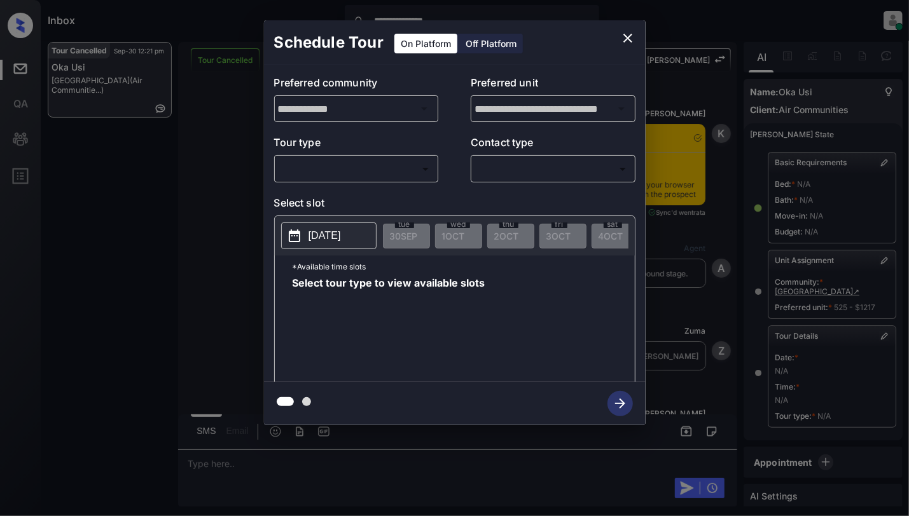
scroll to position [125, 0]
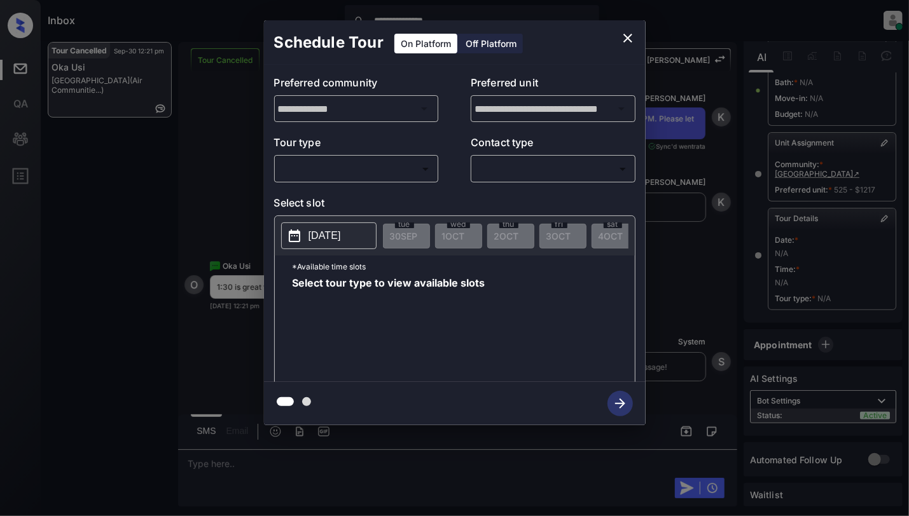
click at [331, 161] on body "**********" at bounding box center [454, 258] width 909 height 516
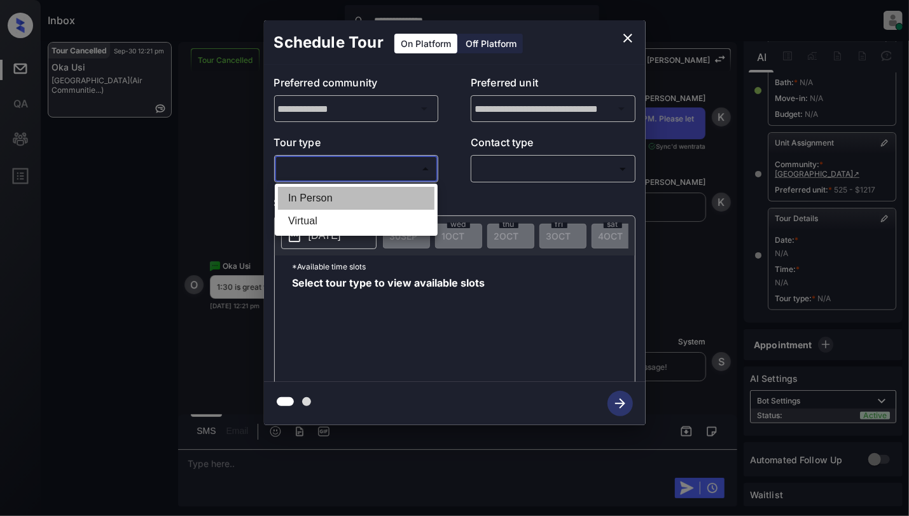
click at [309, 198] on li "In Person" at bounding box center [356, 198] width 156 height 23
type input "********"
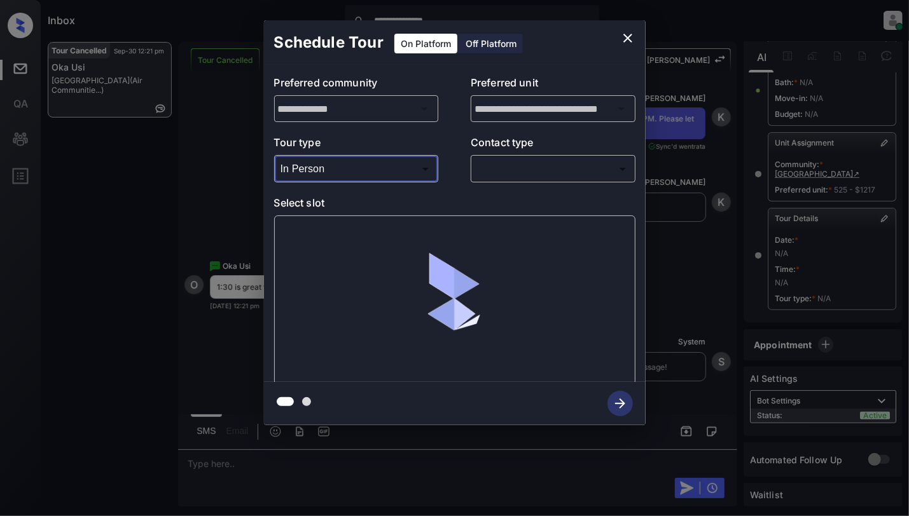
click at [534, 168] on body "**********" at bounding box center [454, 258] width 909 height 516
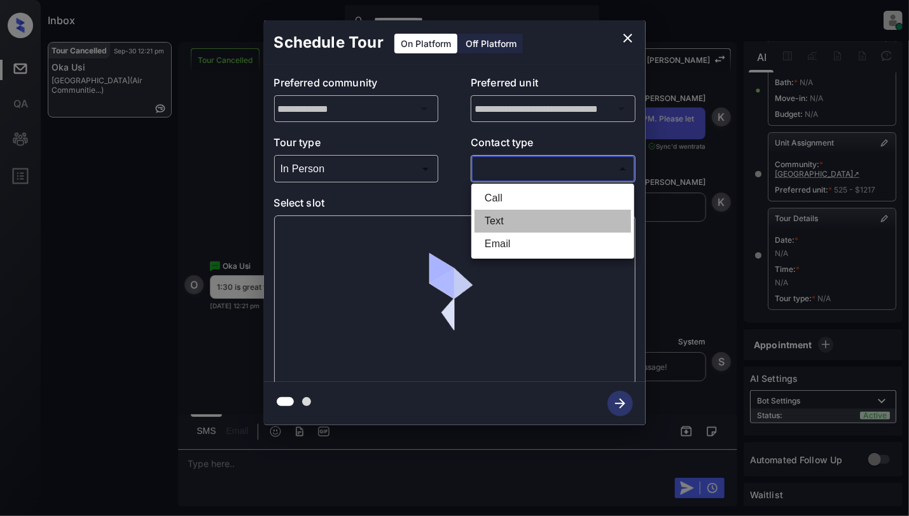
click at [499, 216] on li "Text" at bounding box center [552, 221] width 156 height 23
type input "****"
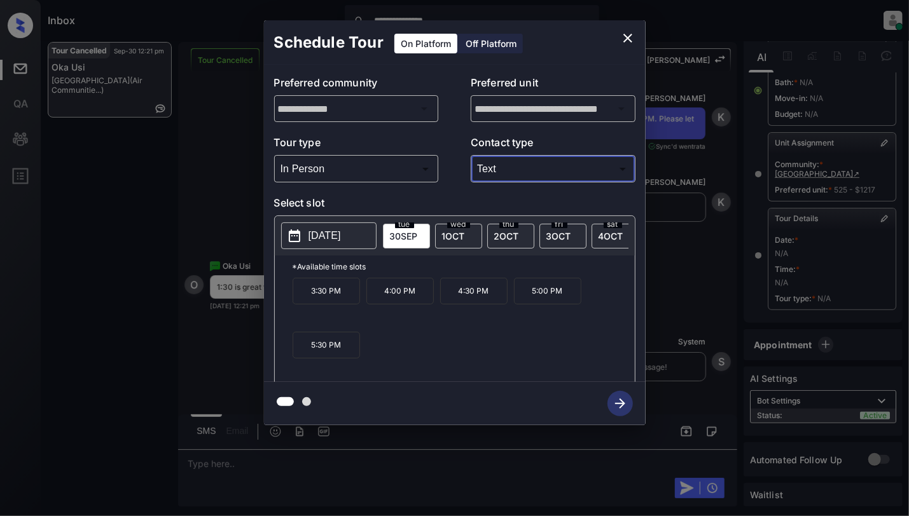
click at [626, 41] on icon "close" at bounding box center [627, 38] width 15 height 15
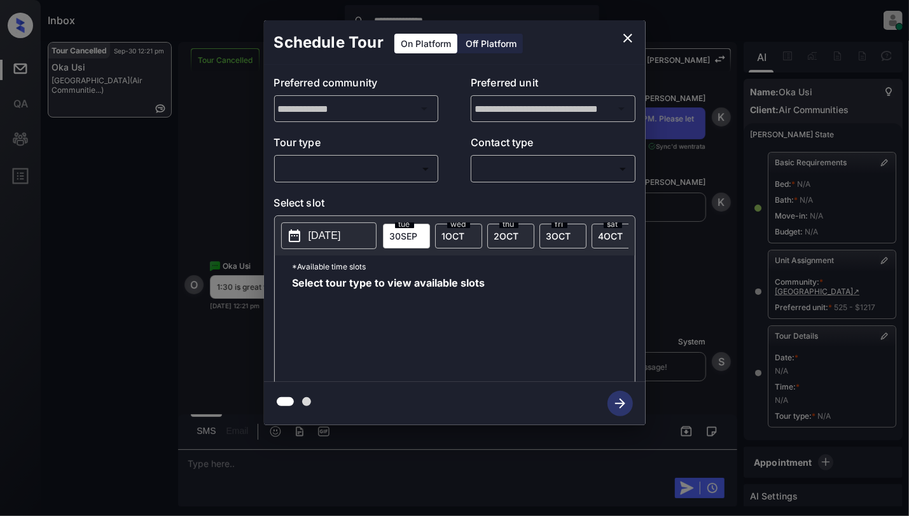
scroll to position [125, 0]
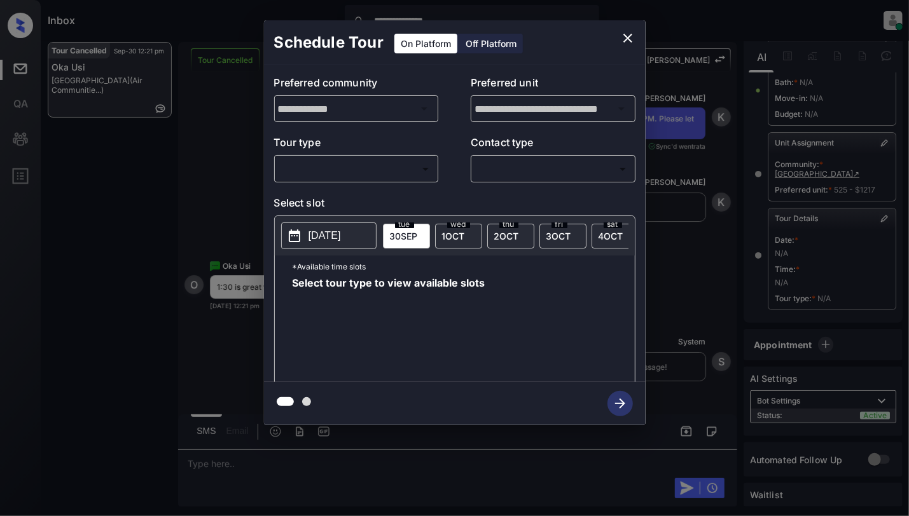
click at [376, 165] on body "**********" at bounding box center [454, 258] width 909 height 516
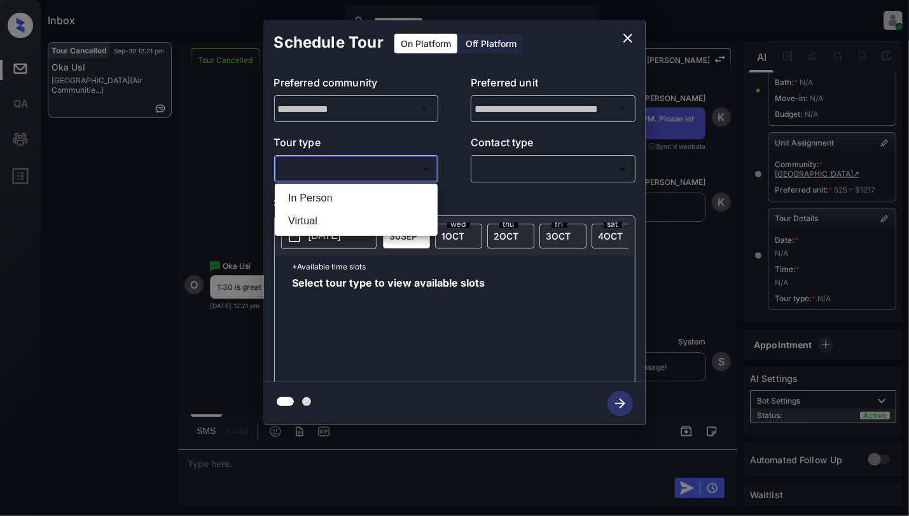
drag, startPoint x: 328, startPoint y: 191, endPoint x: 507, endPoint y: 189, distance: 179.3
click at [328, 189] on li "In Person" at bounding box center [356, 198] width 156 height 23
type input "********"
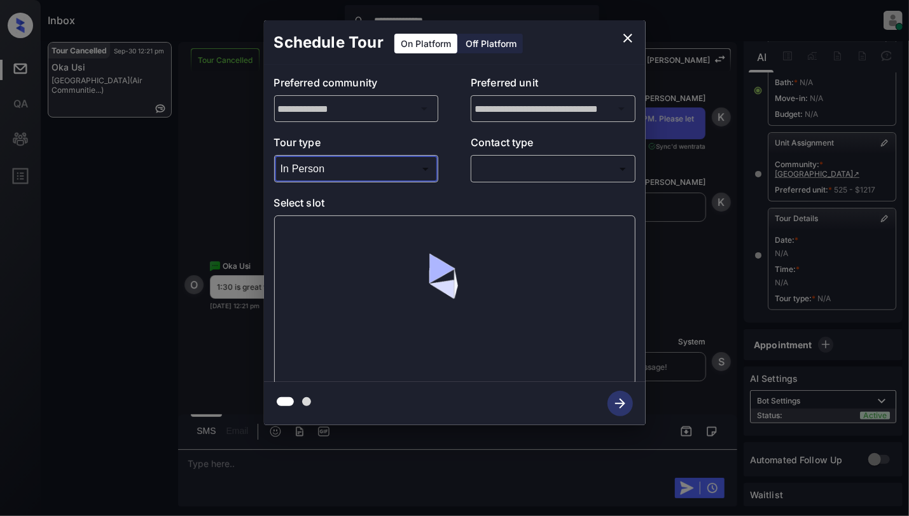
click at [539, 160] on body "**********" at bounding box center [454, 258] width 909 height 516
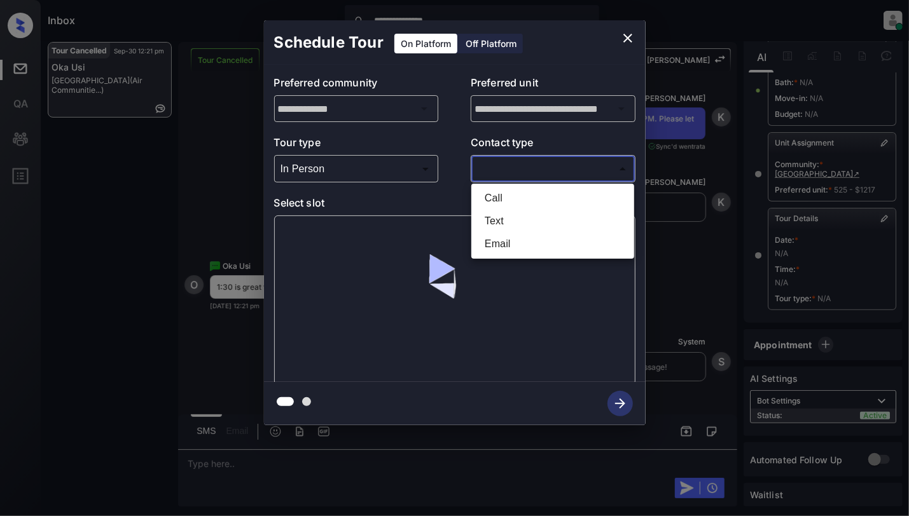
click at [498, 219] on li "Text" at bounding box center [552, 221] width 156 height 23
type input "****"
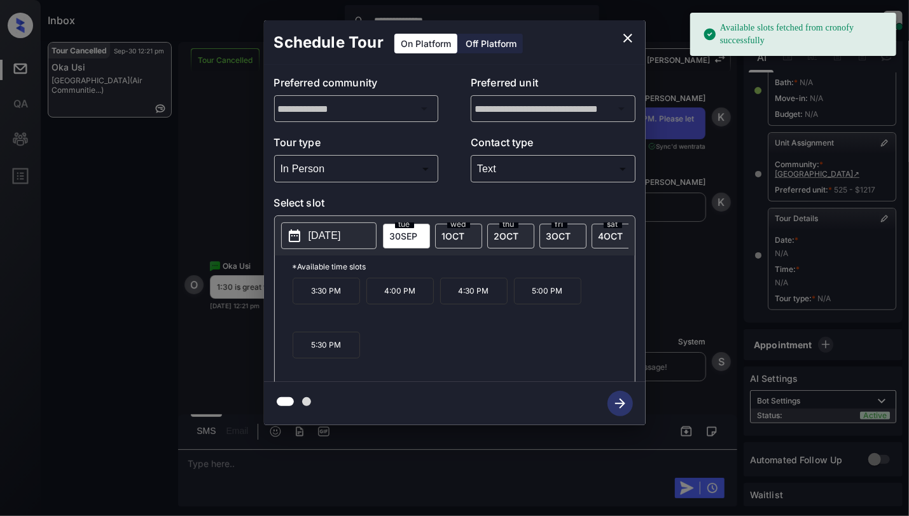
click at [457, 233] on span "1 OCT" at bounding box center [453, 236] width 23 height 11
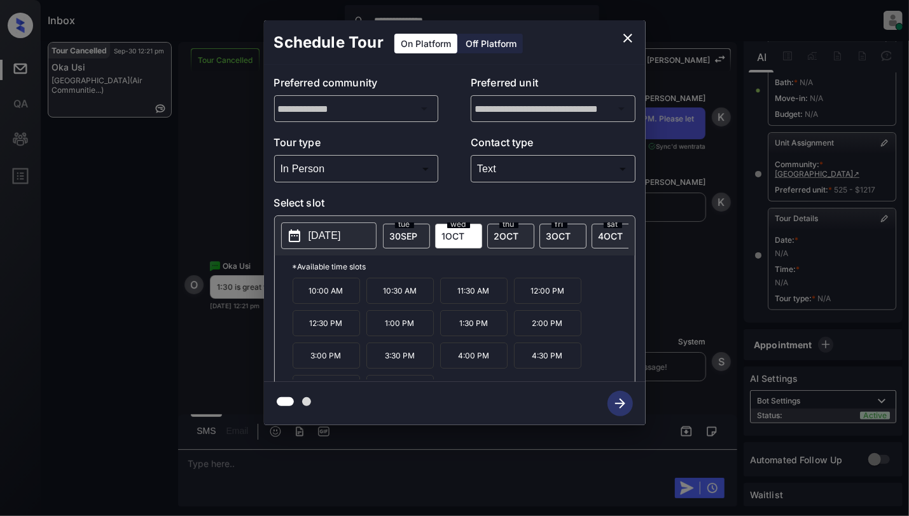
click at [469, 336] on p "1:30 PM" at bounding box center [473, 323] width 67 height 26
click at [615, 412] on icon "button" at bounding box center [619, 403] width 25 height 25
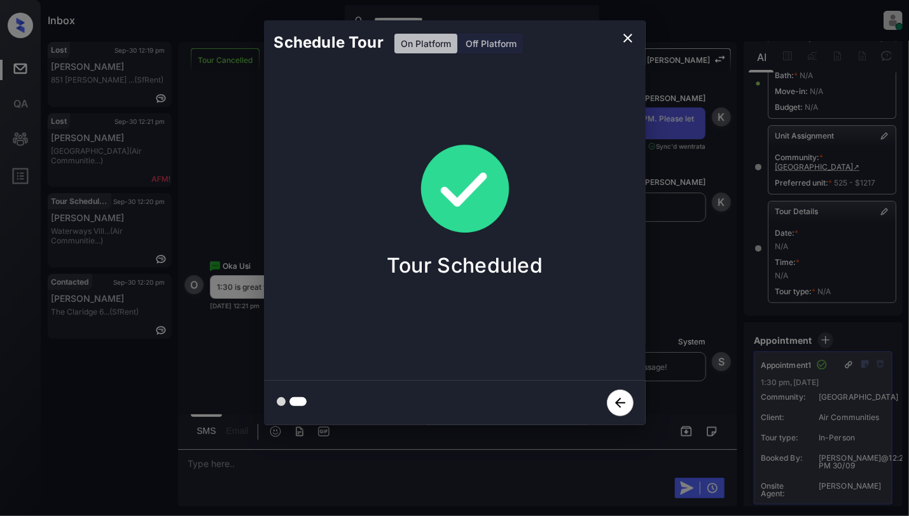
click at [628, 39] on icon "close" at bounding box center [627, 38] width 9 height 9
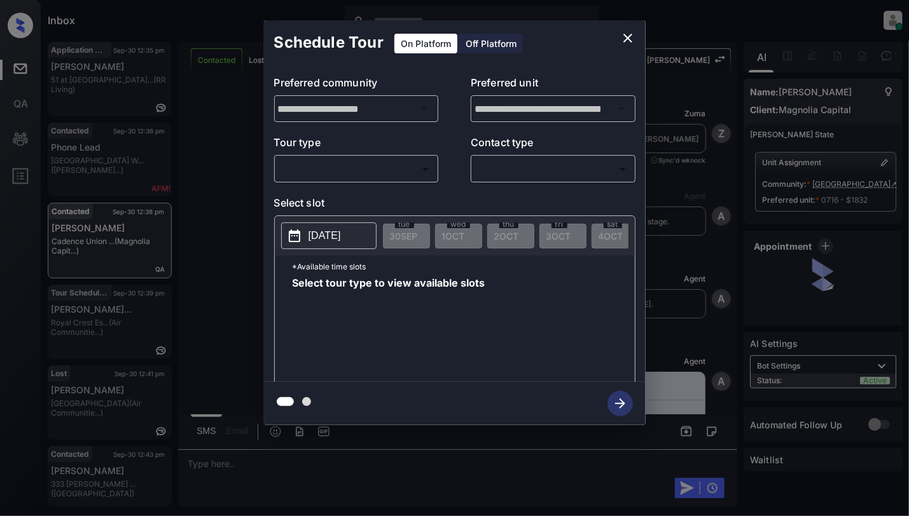
scroll to position [4422, 0]
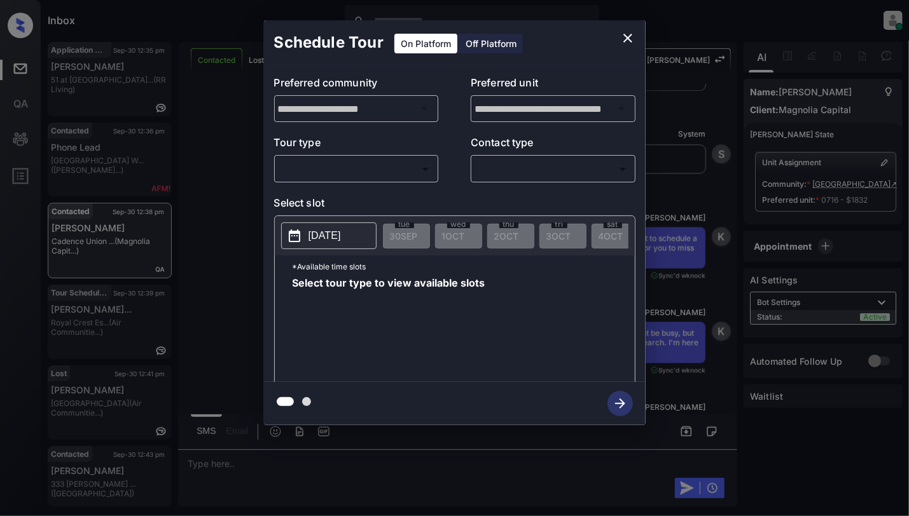
click at [385, 168] on body "Inbox Cynthia Montañez Online Set yourself offline Set yourself on break Profil…" at bounding box center [454, 258] width 909 height 516
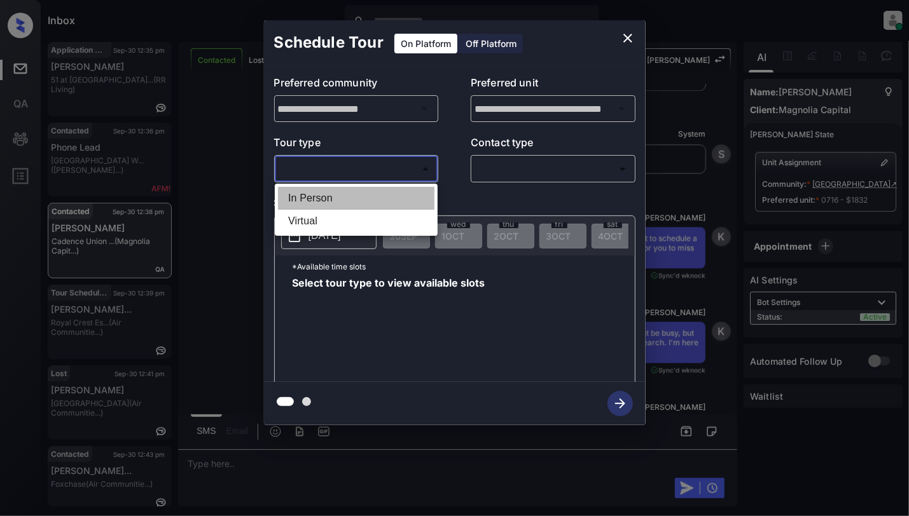
click at [354, 200] on li "In Person" at bounding box center [356, 198] width 156 height 23
type input "********"
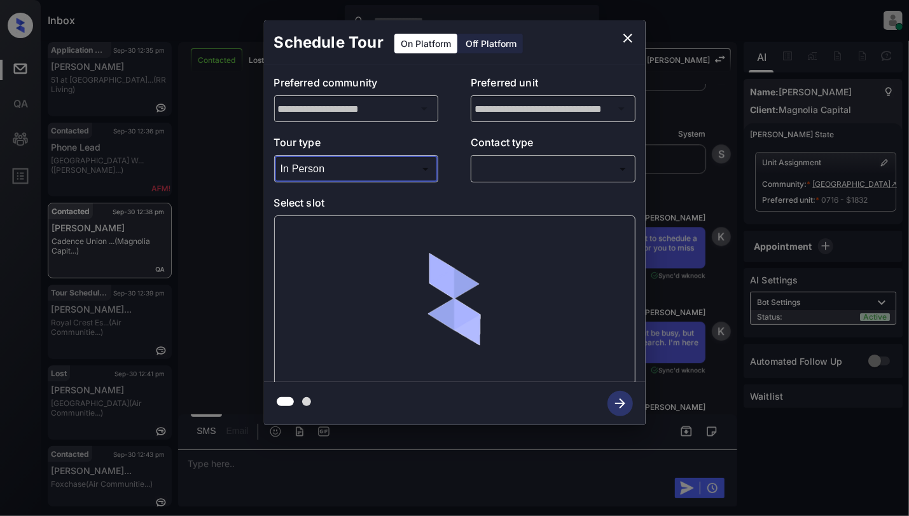
click at [576, 166] on body "Inbox Cynthia Montañez Online Set yourself offline Set yourself on break Profil…" at bounding box center [454, 258] width 909 height 516
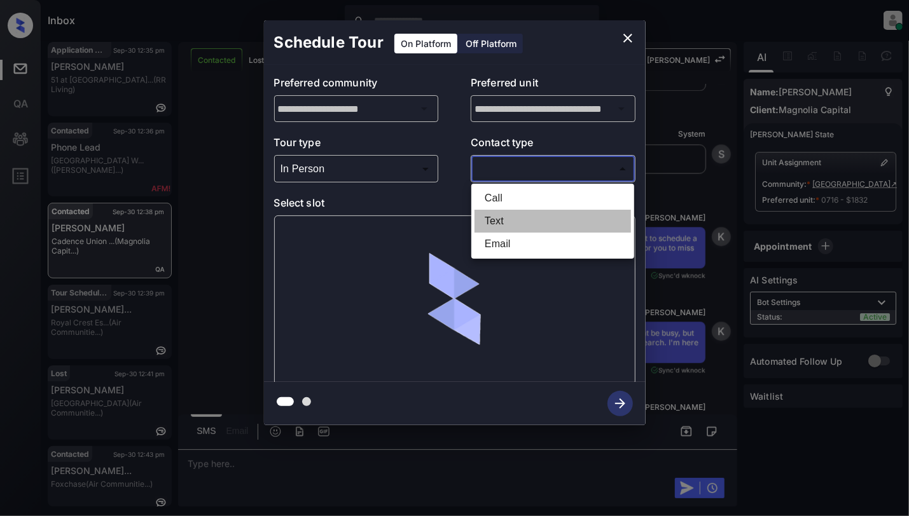
click at [499, 222] on li "Text" at bounding box center [552, 221] width 156 height 23
type input "****"
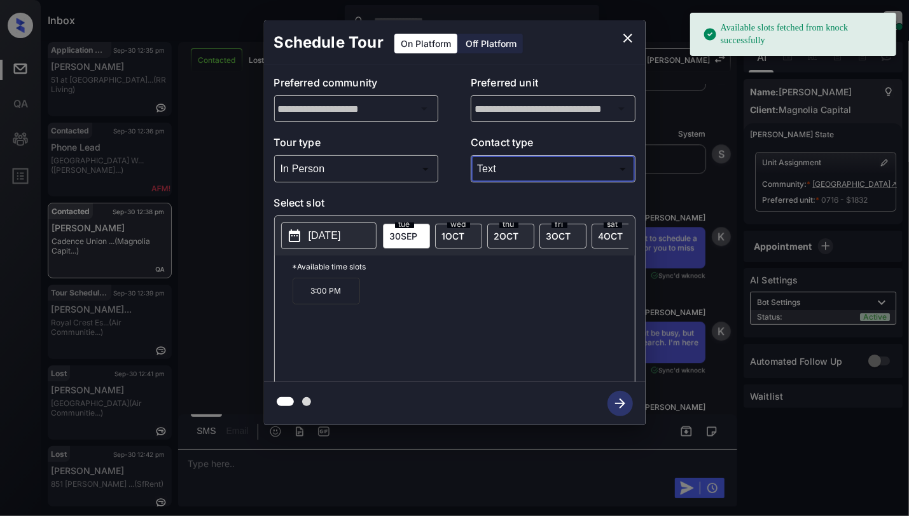
click at [329, 237] on p "[DATE]" at bounding box center [324, 235] width 32 height 15
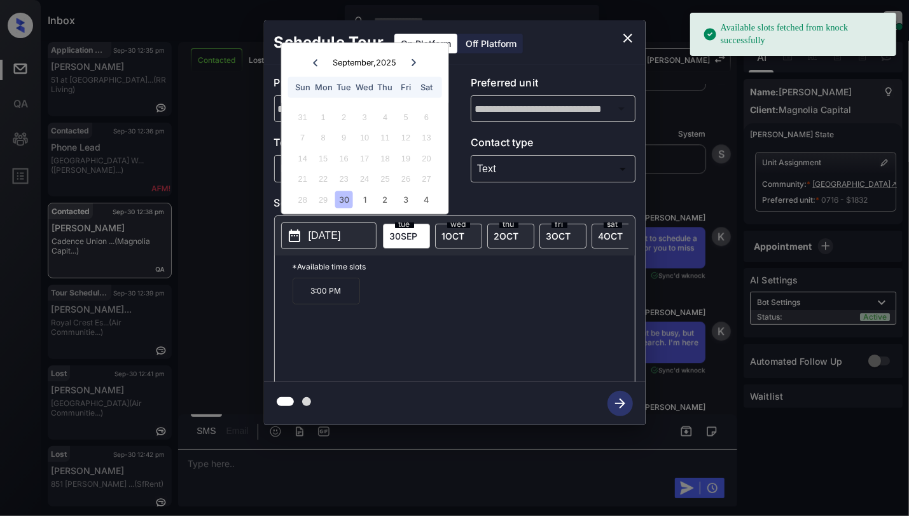
click at [355, 202] on div "28 29 30 1 2 3 4" at bounding box center [364, 199] width 158 height 20
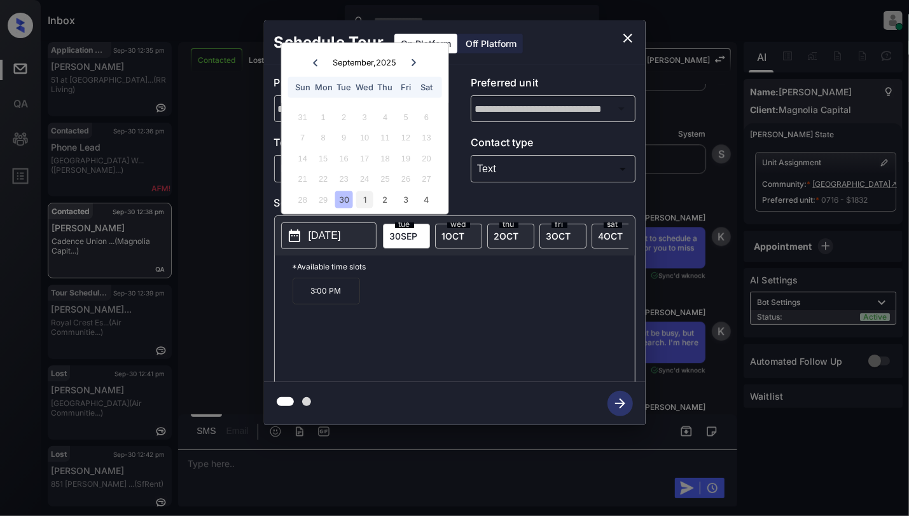
click at [362, 201] on div "1" at bounding box center [364, 199] width 17 height 17
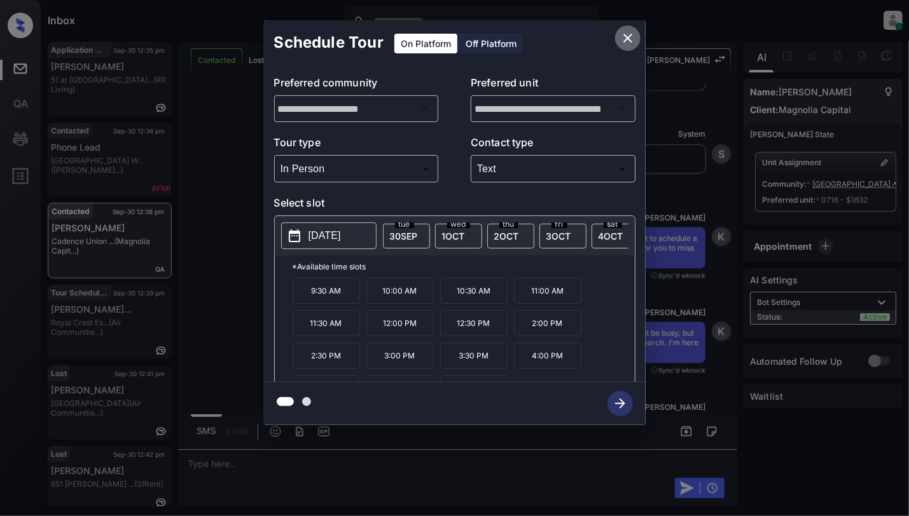
click at [628, 38] on icon "close" at bounding box center [627, 38] width 15 height 15
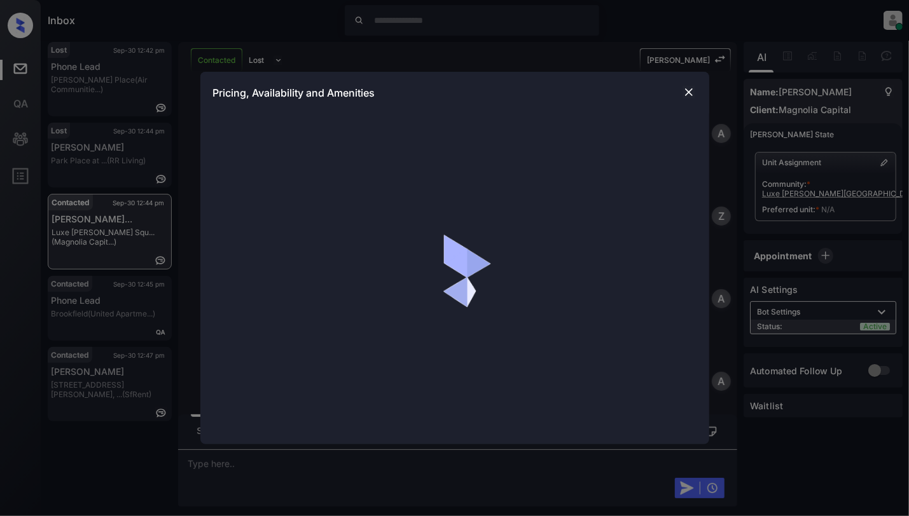
scroll to position [1077, 0]
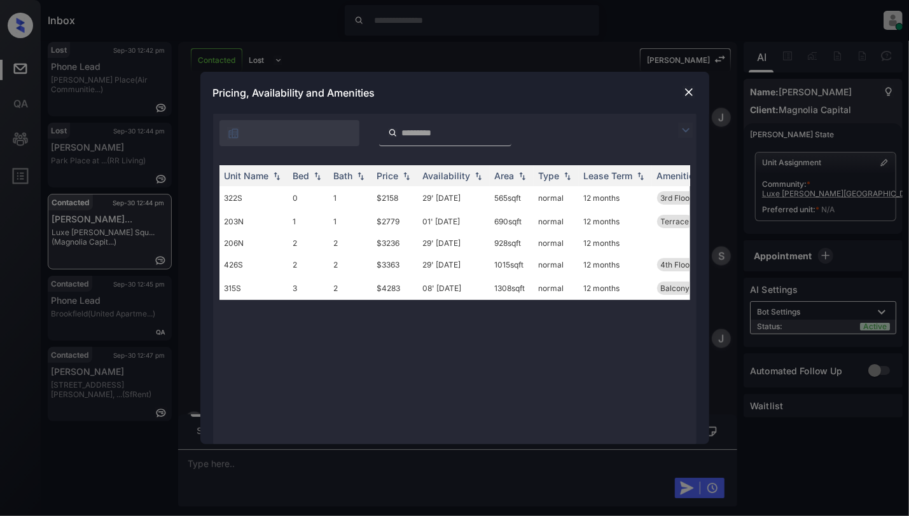
click at [695, 78] on div "Pricing, Availability and Amenities" at bounding box center [454, 93] width 509 height 42
click at [685, 98] on img at bounding box center [688, 92] width 13 height 13
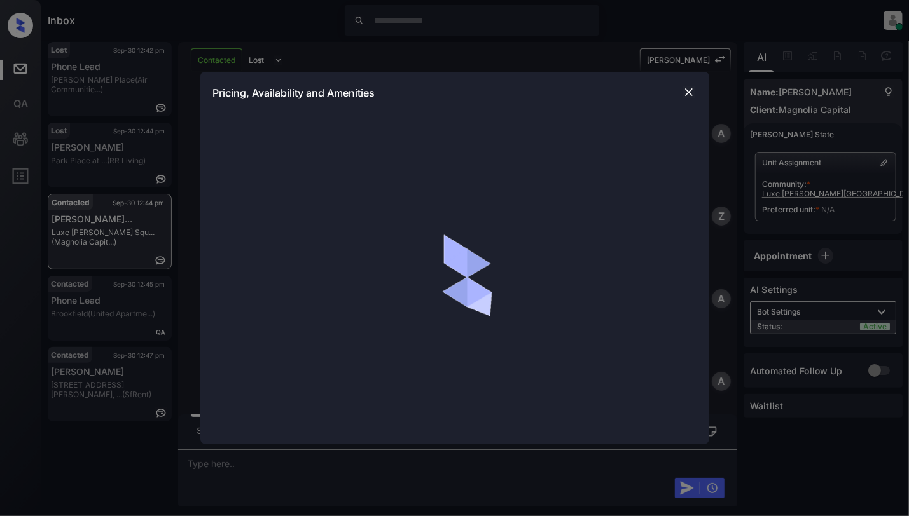
scroll to position [1247, 0]
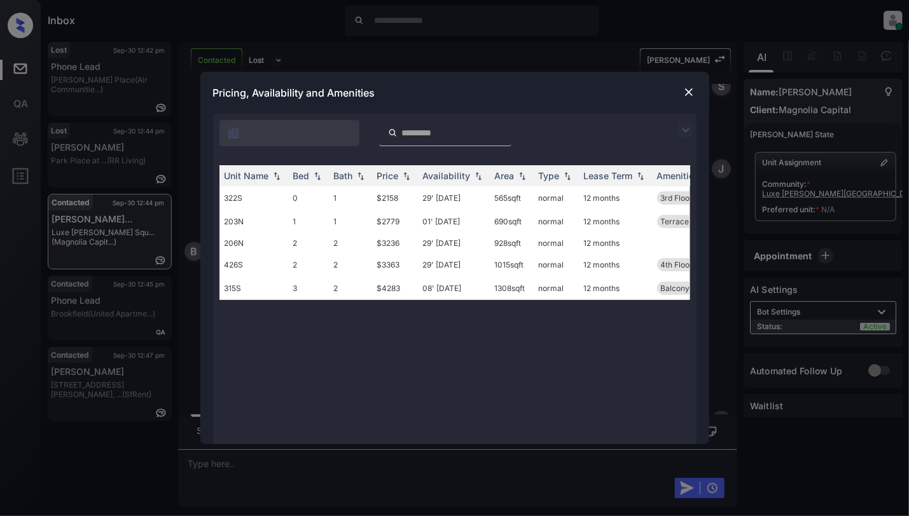
click at [336, 247] on td "2" at bounding box center [350, 243] width 43 height 20
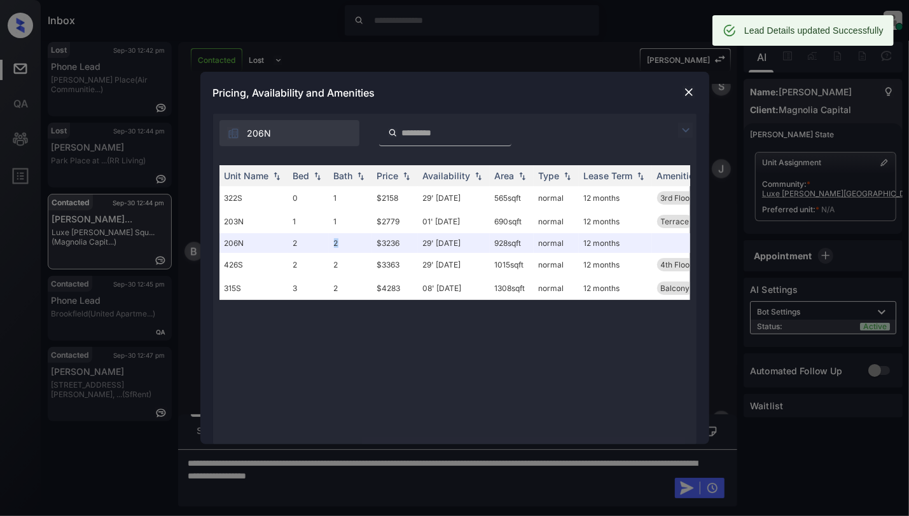
click at [689, 86] on img at bounding box center [688, 92] width 13 height 13
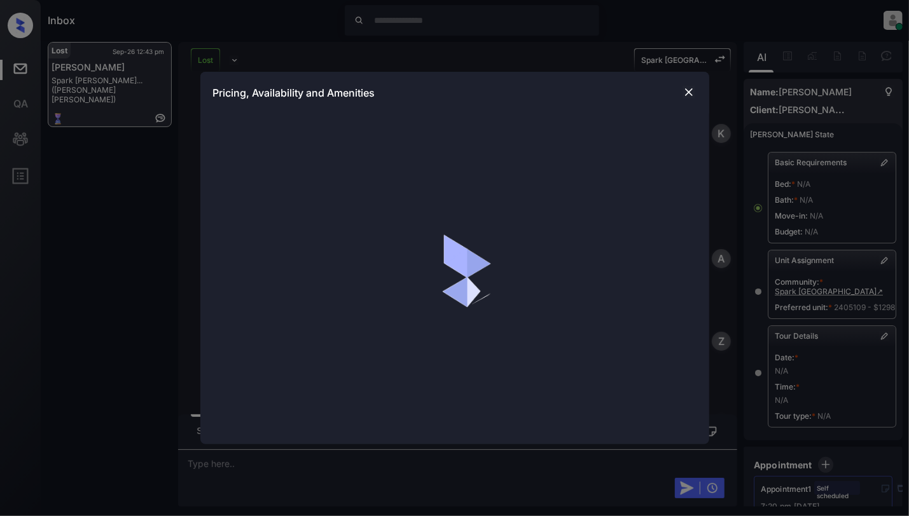
scroll to position [11969, 0]
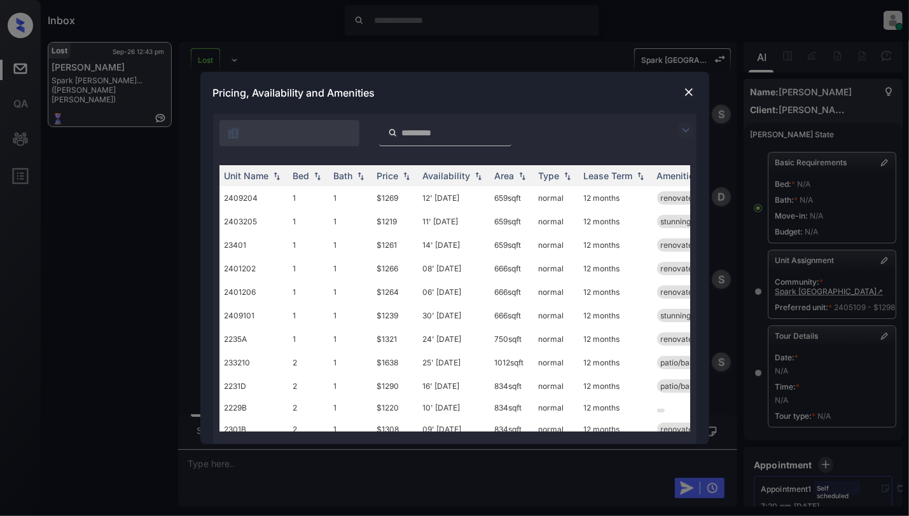
click at [685, 95] on img at bounding box center [688, 92] width 13 height 13
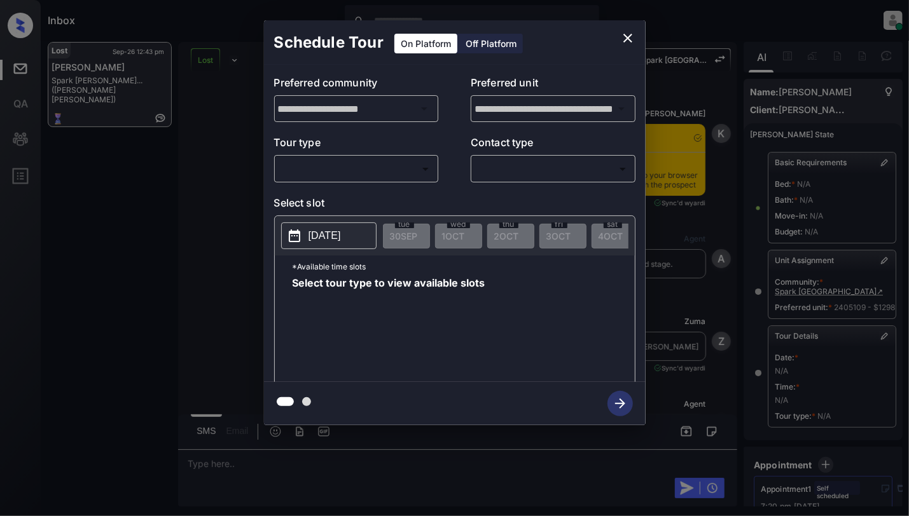
scroll to position [286, 0]
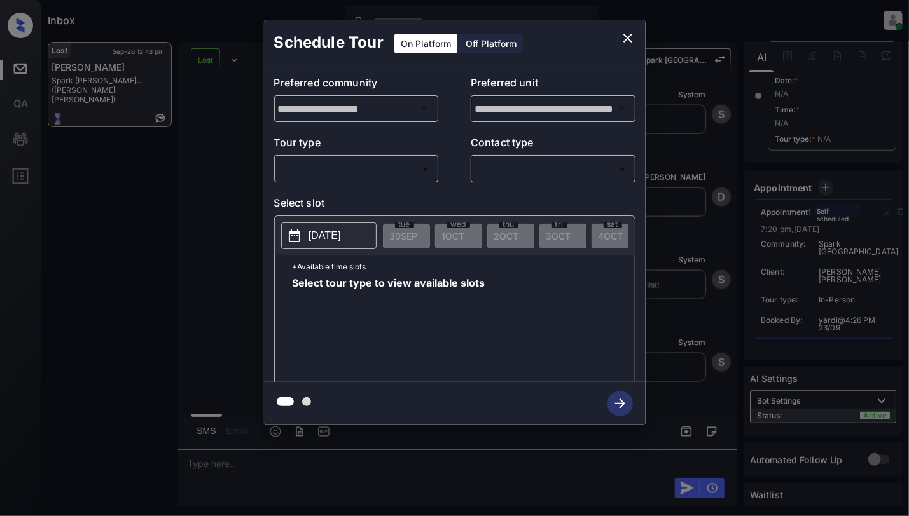
click at [634, 29] on button "close" at bounding box center [627, 37] width 25 height 25
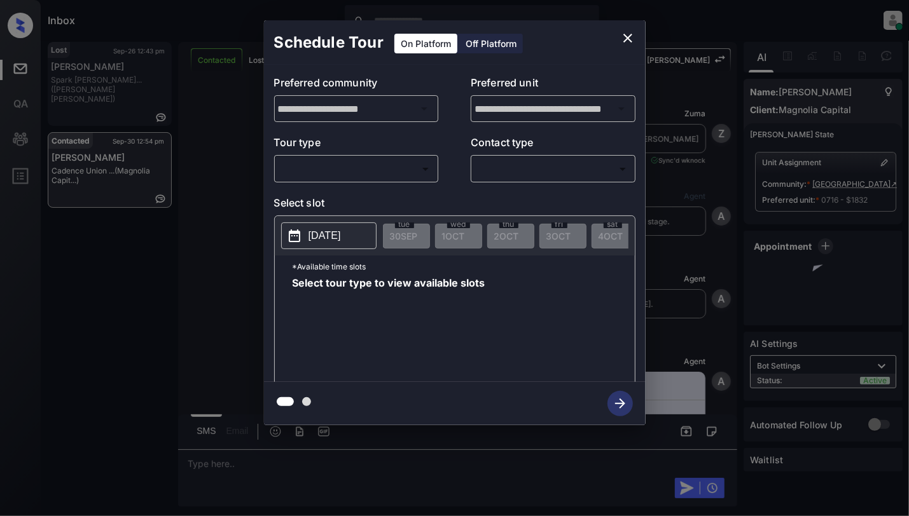
scroll to position [5321, 0]
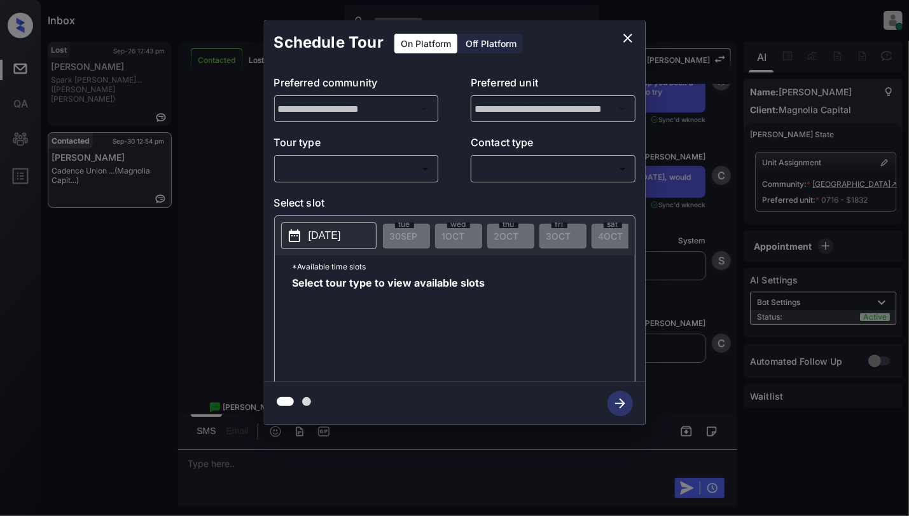
click at [352, 174] on body "Inbox Cynthia Montañez Online Set yourself offline Set yourself on break Profil…" at bounding box center [454, 258] width 909 height 516
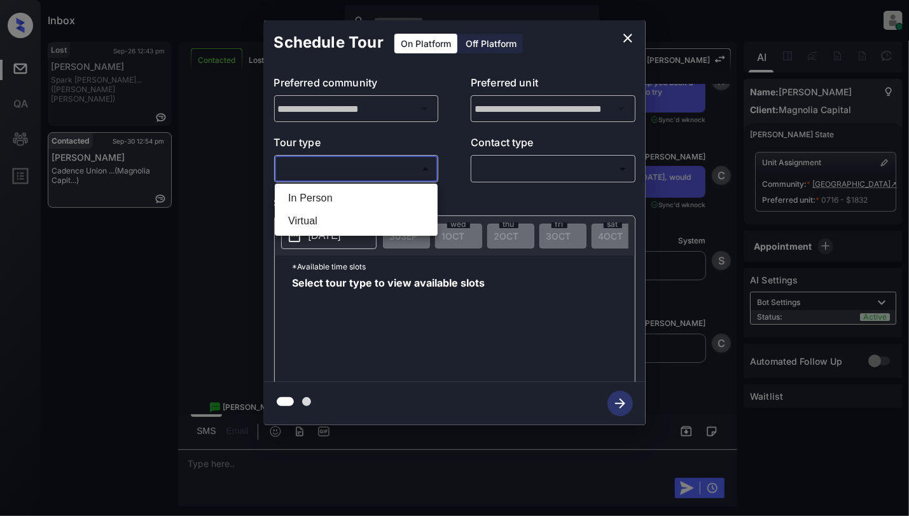
click at [324, 203] on li "In Person" at bounding box center [356, 198] width 156 height 23
type input "********"
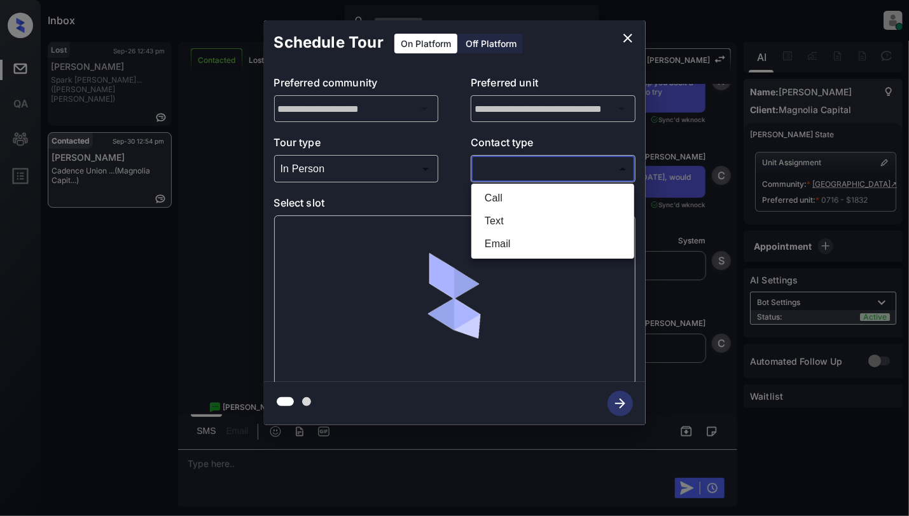
click at [504, 166] on body "Inbox Cynthia Montañez Online Set yourself offline Set yourself on break Profil…" at bounding box center [454, 258] width 909 height 516
click at [497, 219] on li "Text" at bounding box center [552, 221] width 156 height 23
type input "****"
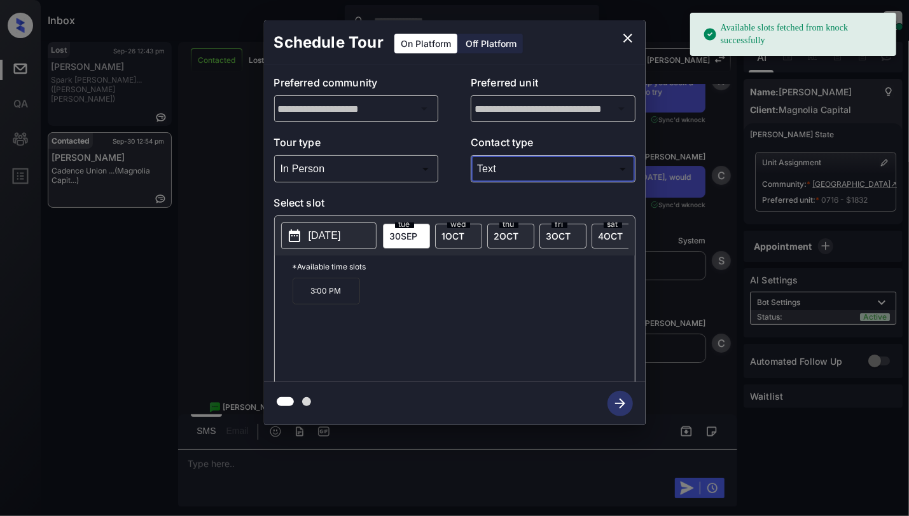
click at [341, 242] on p "[DATE]" at bounding box center [324, 235] width 32 height 15
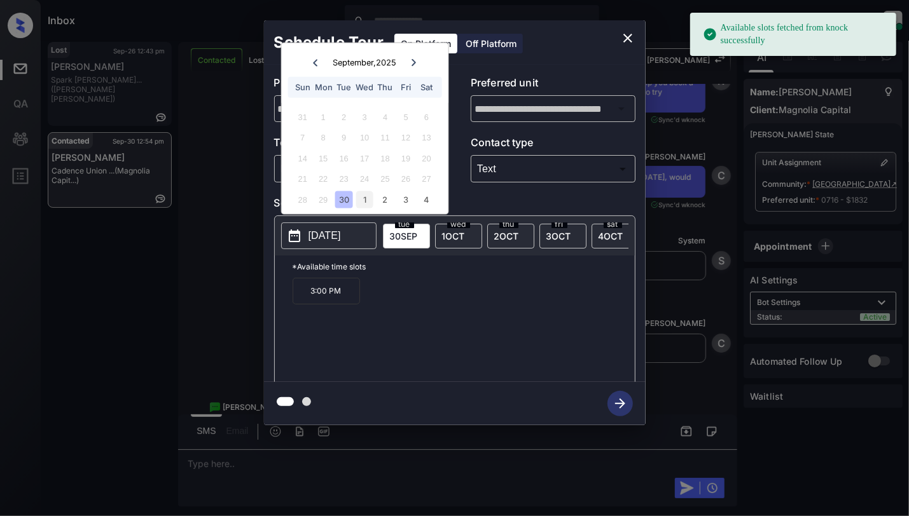
click at [359, 202] on div "1" at bounding box center [364, 199] width 17 height 17
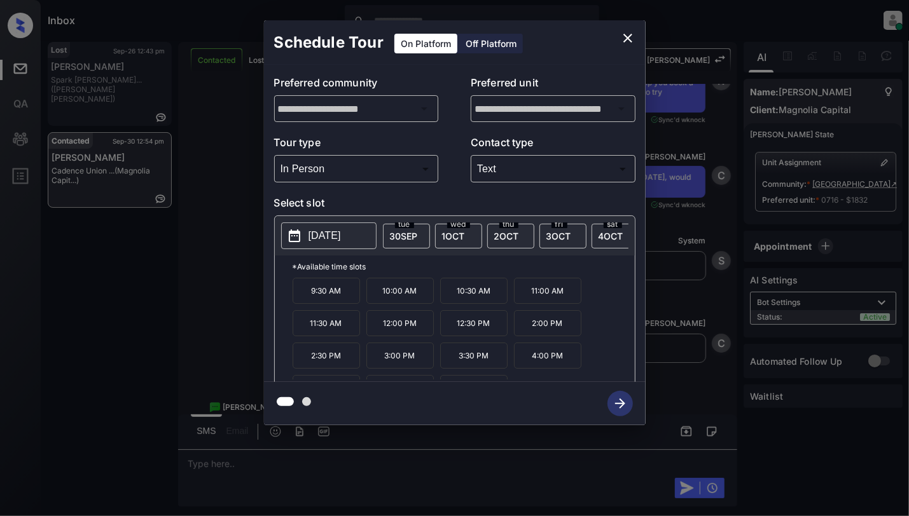
drag, startPoint x: 512, startPoint y: 334, endPoint x: 528, endPoint y: 334, distance: 15.9
click at [512, 334] on div "9:30 AM 10:00 AM 10:30 AM 11:00 AM 11:30 AM 12:00 PM 12:30 PM 2:00 PM 2:30 PM 3…" at bounding box center [463, 329] width 342 height 102
click at [528, 334] on p "2:00 PM" at bounding box center [547, 323] width 67 height 26
click at [611, 397] on icon "button" at bounding box center [619, 403] width 25 height 25
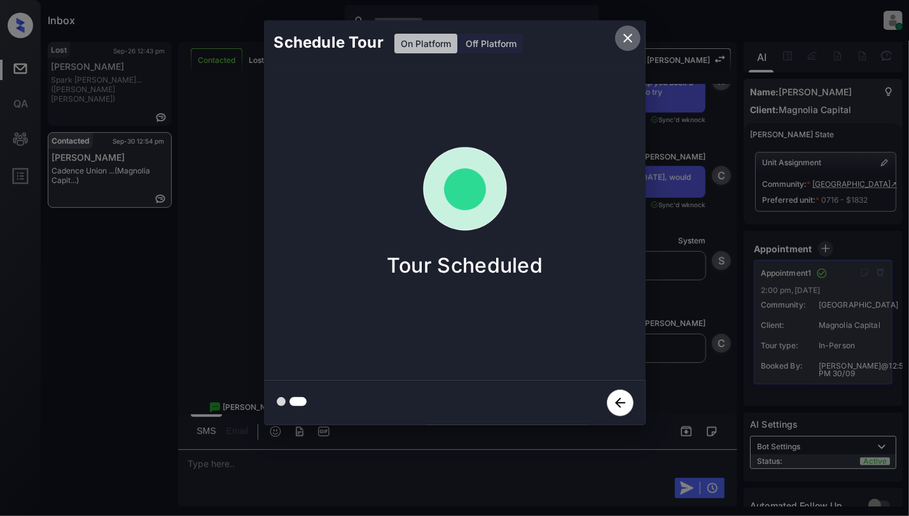
click at [623, 34] on icon "close" at bounding box center [627, 38] width 9 height 9
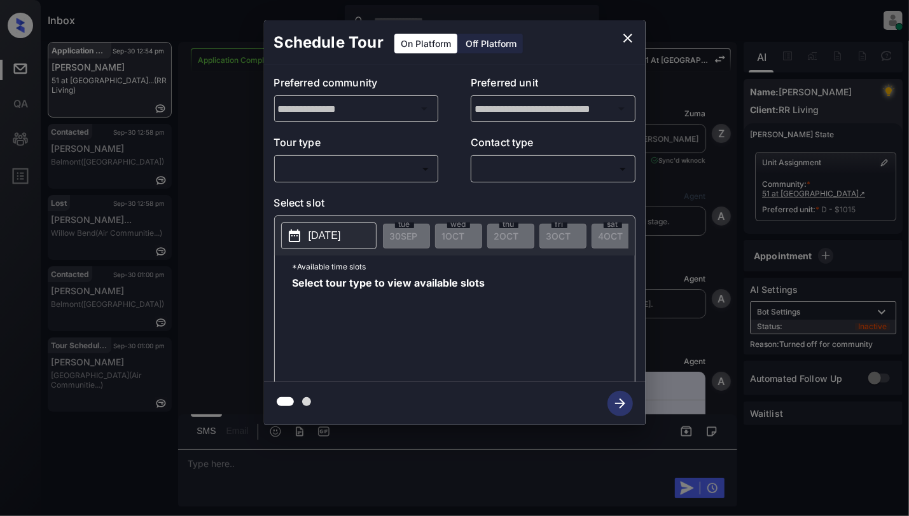
scroll to position [4195, 0]
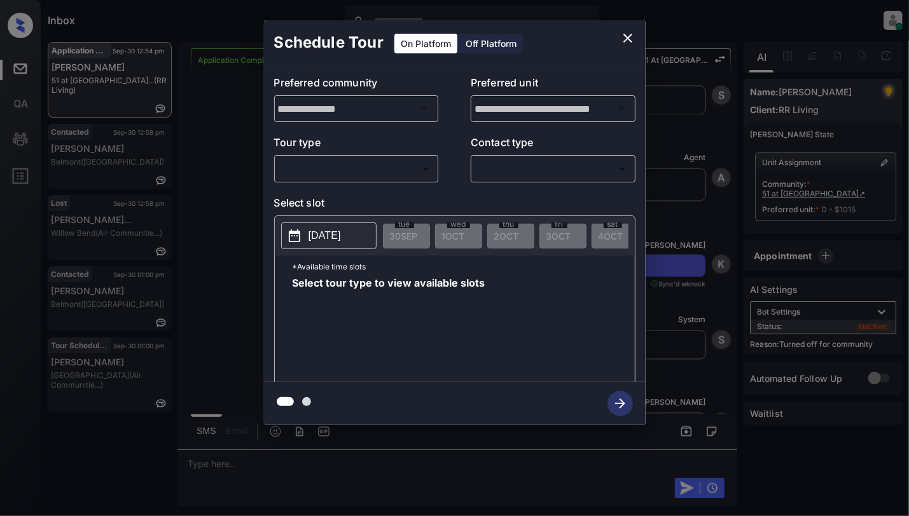
click at [624, 34] on icon "close" at bounding box center [627, 38] width 9 height 9
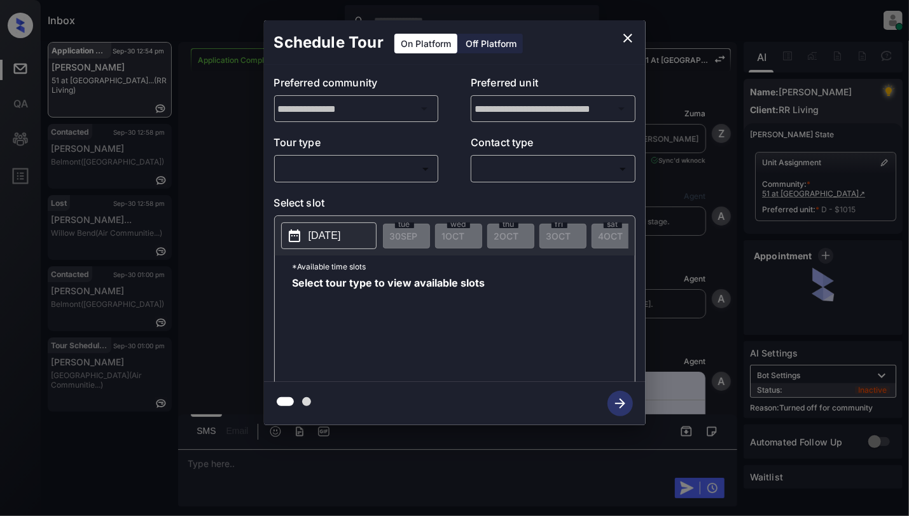
scroll to position [4619, 0]
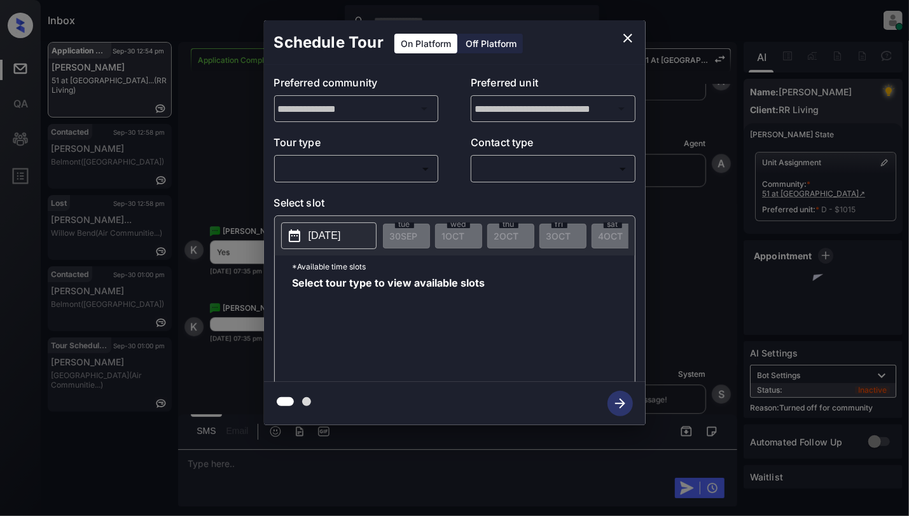
click at [361, 168] on body "Inbox [PERSON_NAME] Online Set yourself offline Set yourself on break Profile S…" at bounding box center [454, 258] width 909 height 516
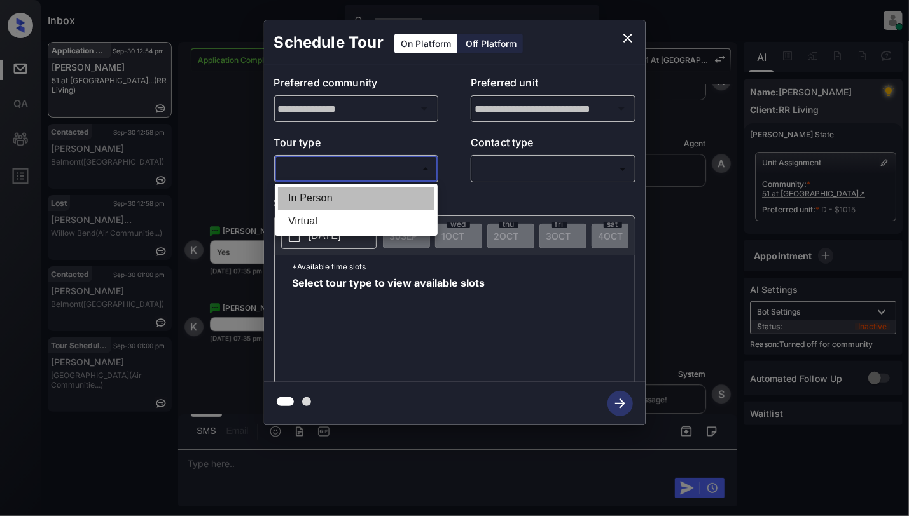
click at [334, 202] on li "In Person" at bounding box center [356, 198] width 156 height 23
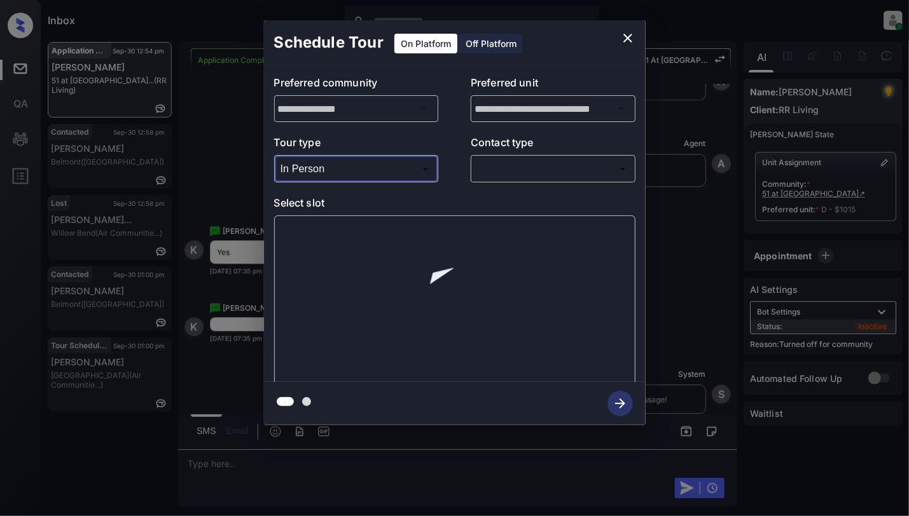
click at [337, 160] on body "Inbox [PERSON_NAME] Online Set yourself offline Set yourself on break Profile S…" at bounding box center [454, 258] width 909 height 516
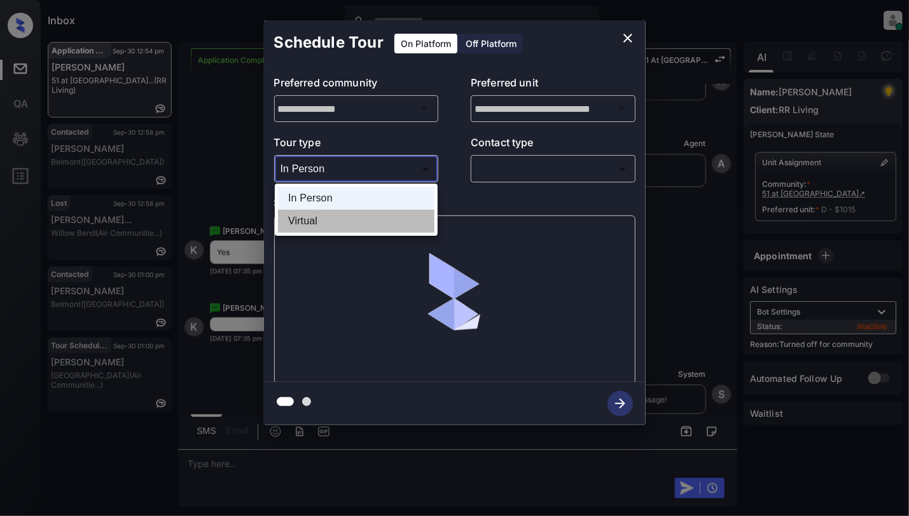
click at [315, 228] on li "Virtual" at bounding box center [356, 221] width 156 height 23
type input "*******"
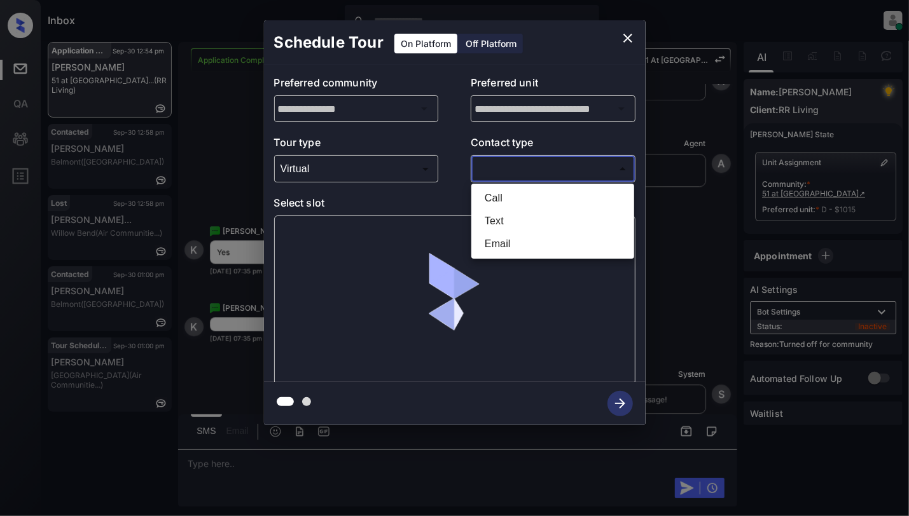
click at [555, 175] on body "Inbox [PERSON_NAME] Online Set yourself offline Set yourself on break Profile S…" at bounding box center [454, 258] width 909 height 516
click at [509, 214] on li "Text" at bounding box center [552, 221] width 156 height 23
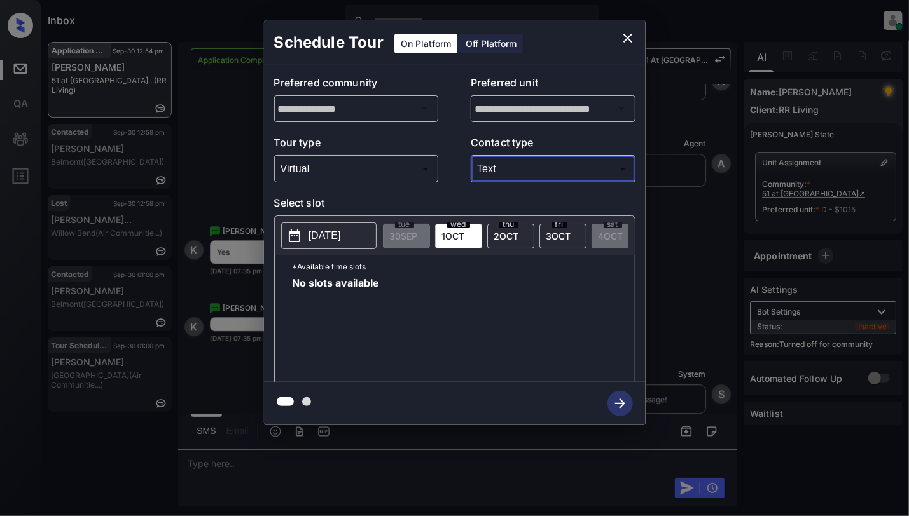
type input "****"
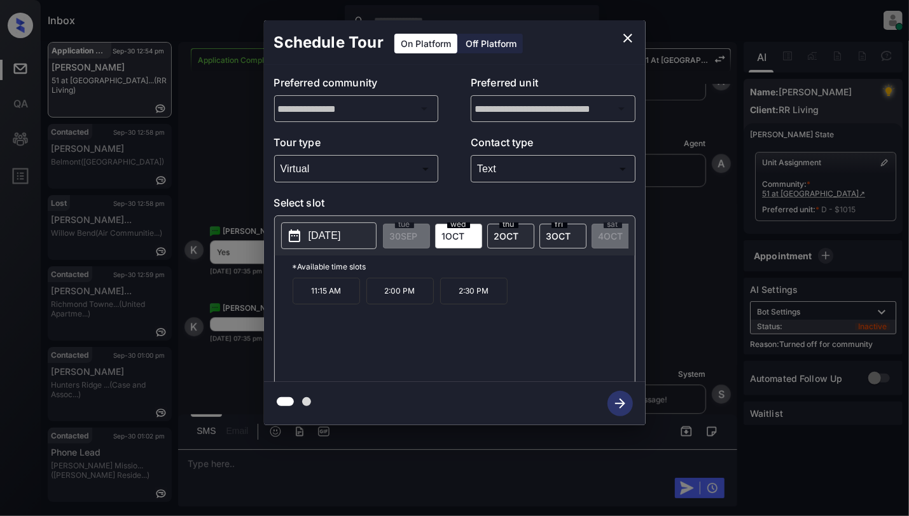
click at [627, 31] on icon "close" at bounding box center [627, 38] width 15 height 15
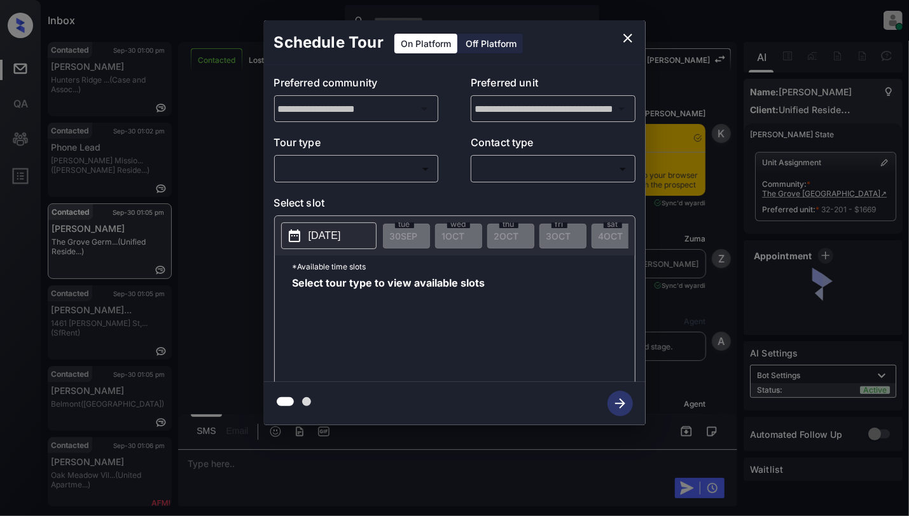
scroll to position [1623, 0]
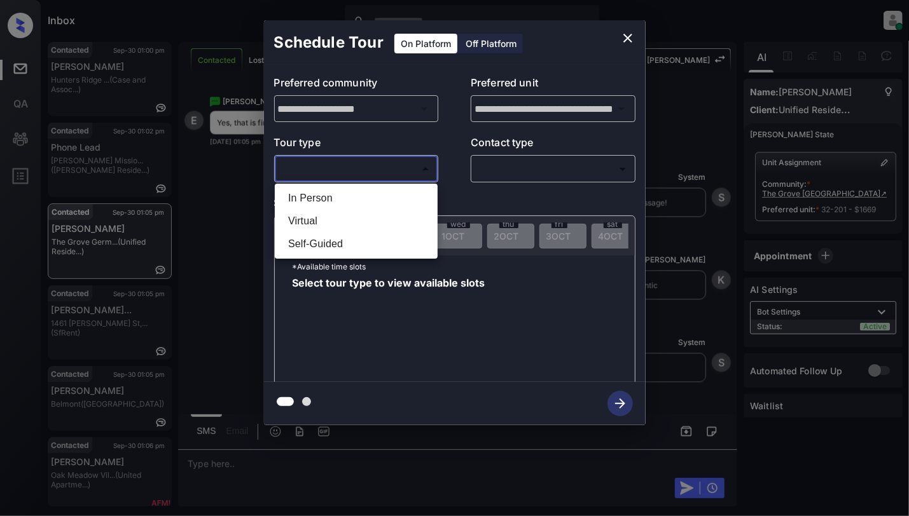
click at [338, 159] on body "Inbox [PERSON_NAME] Online Set yourself offline Set yourself on break Profile S…" at bounding box center [454, 258] width 909 height 516
click at [306, 197] on li "In Person" at bounding box center [356, 198] width 156 height 23
type input "********"
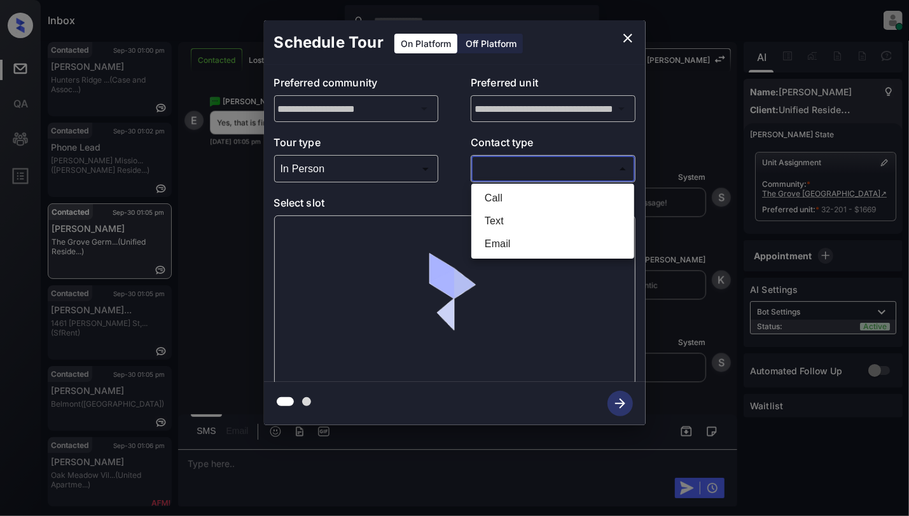
click at [497, 170] on body "Inbox Cynthia Montañez Online Set yourself offline Set yourself on break Profil…" at bounding box center [454, 258] width 909 height 516
click at [507, 221] on li "Text" at bounding box center [552, 221] width 156 height 23
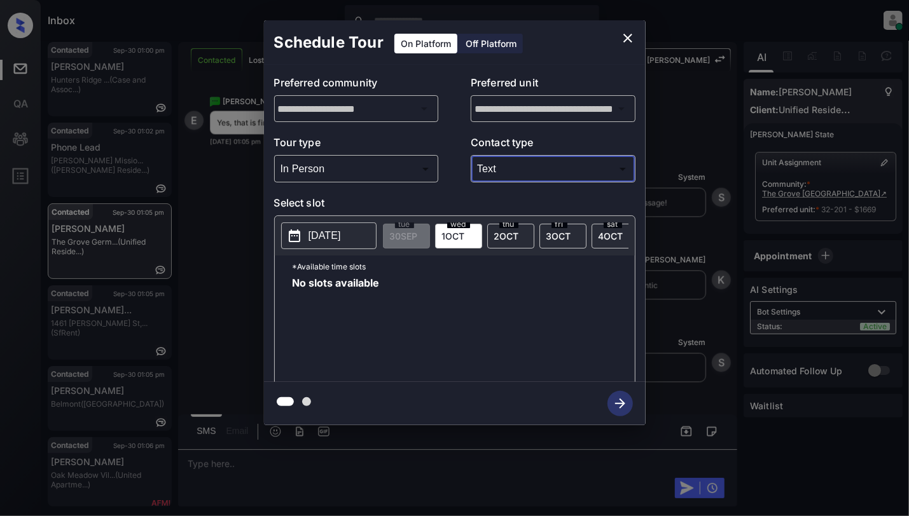
type input "****"
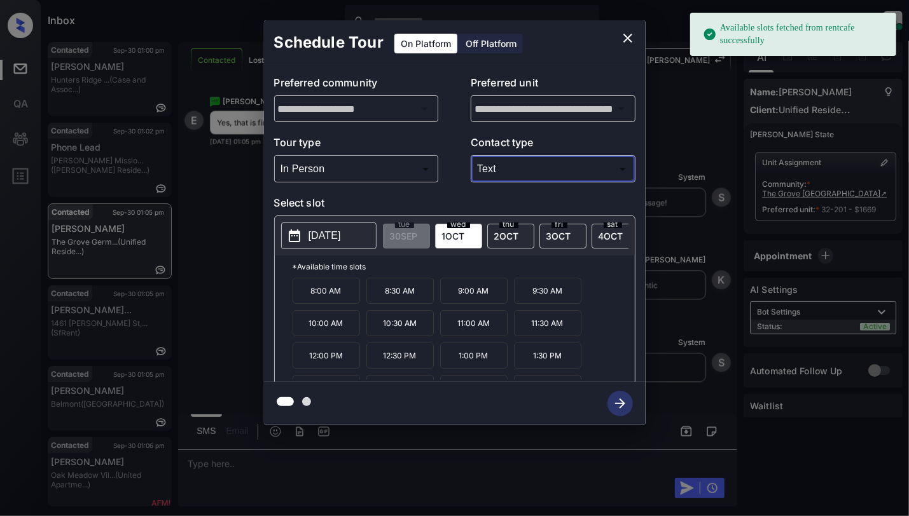
click at [322, 242] on p "2025-10-01" at bounding box center [324, 235] width 32 height 15
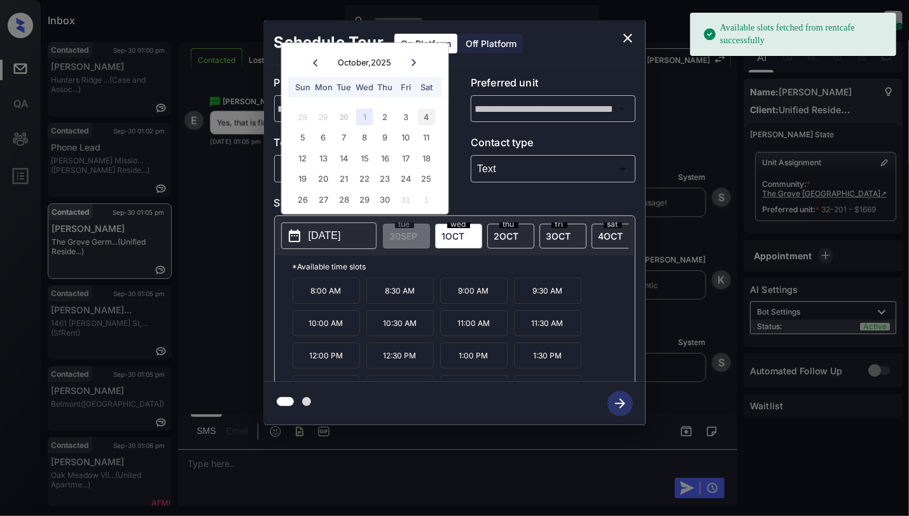
click at [421, 118] on div "4" at bounding box center [426, 116] width 17 height 17
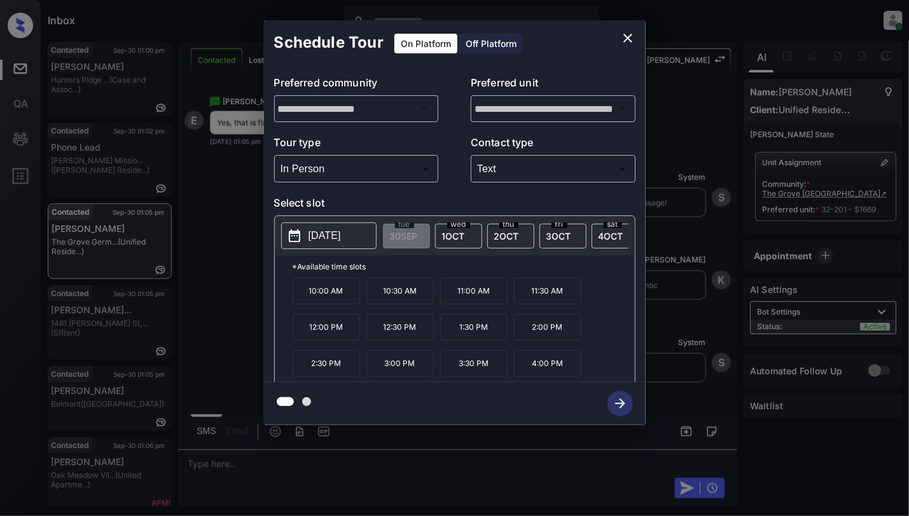
click at [446, 328] on p "1:30 PM" at bounding box center [473, 327] width 67 height 27
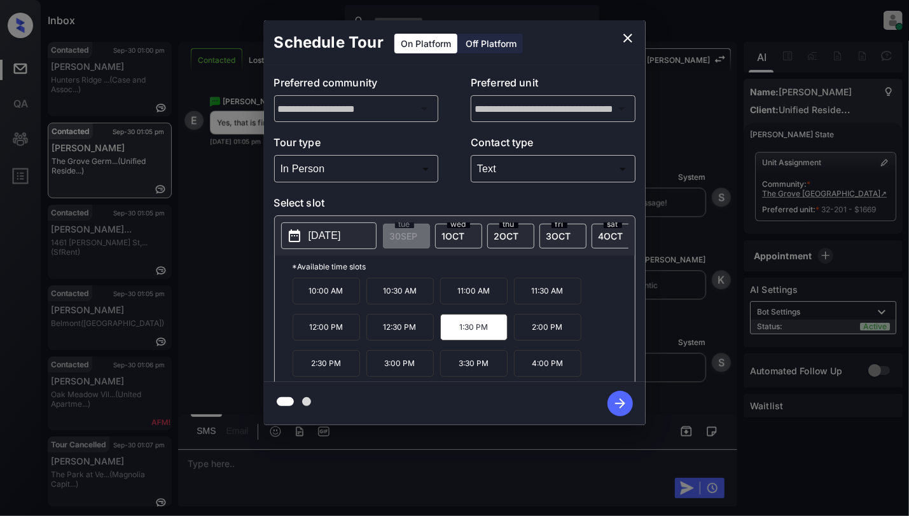
click at [624, 41] on icon "close" at bounding box center [627, 38] width 9 height 9
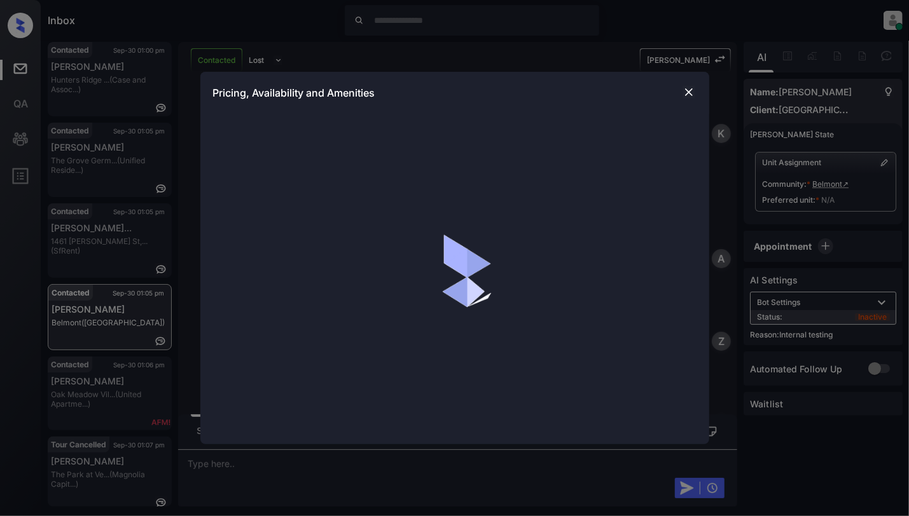
scroll to position [2389, 0]
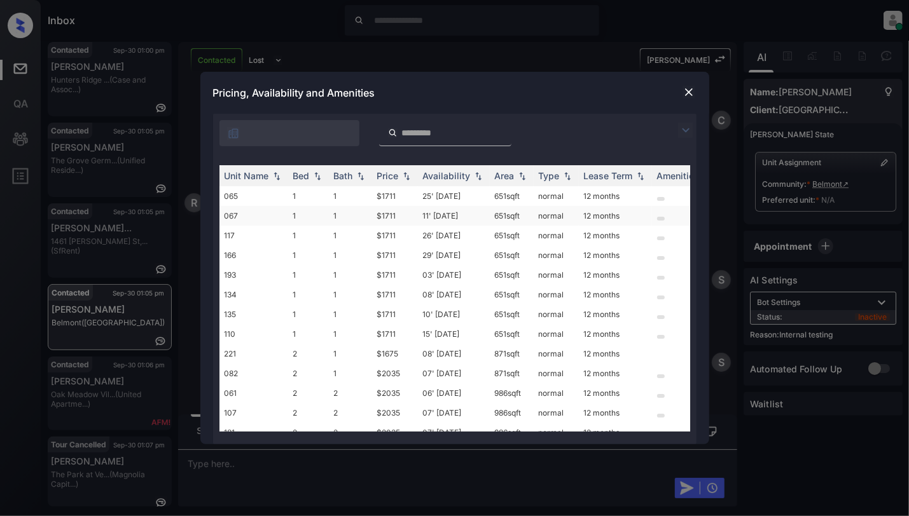
click at [359, 214] on td "1" at bounding box center [350, 216] width 43 height 20
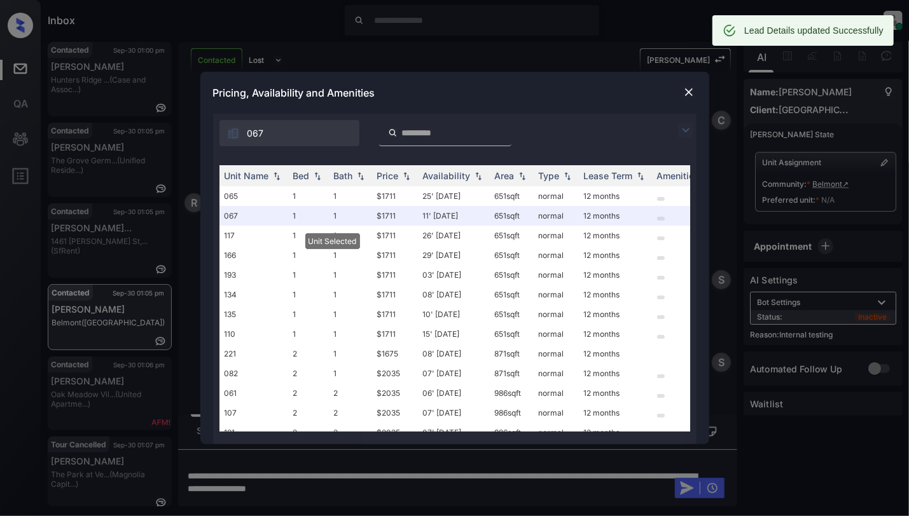
click at [693, 90] on img at bounding box center [688, 92] width 13 height 13
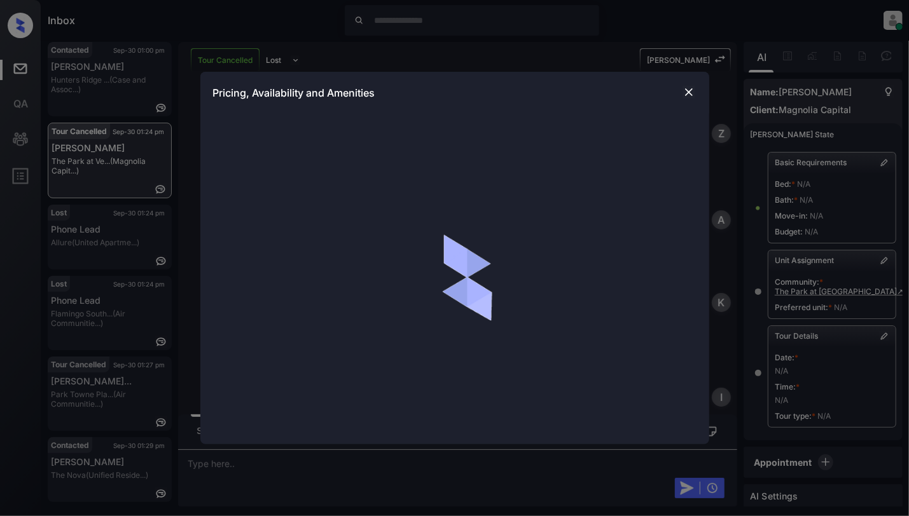
scroll to position [134, 0]
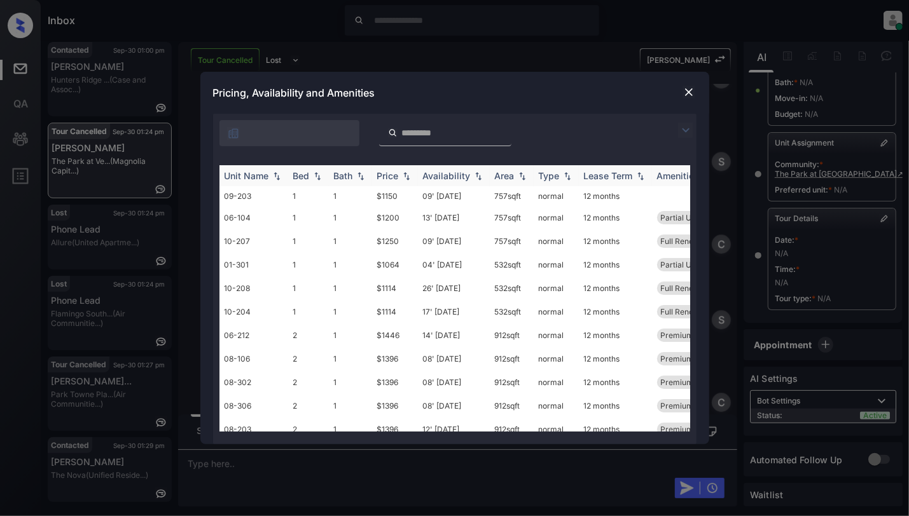
click at [316, 175] on img at bounding box center [317, 176] width 13 height 9
click at [308, 266] on td "2" at bounding box center [308, 265] width 41 height 24
click at [306, 265] on td "2" at bounding box center [308, 265] width 41 height 24
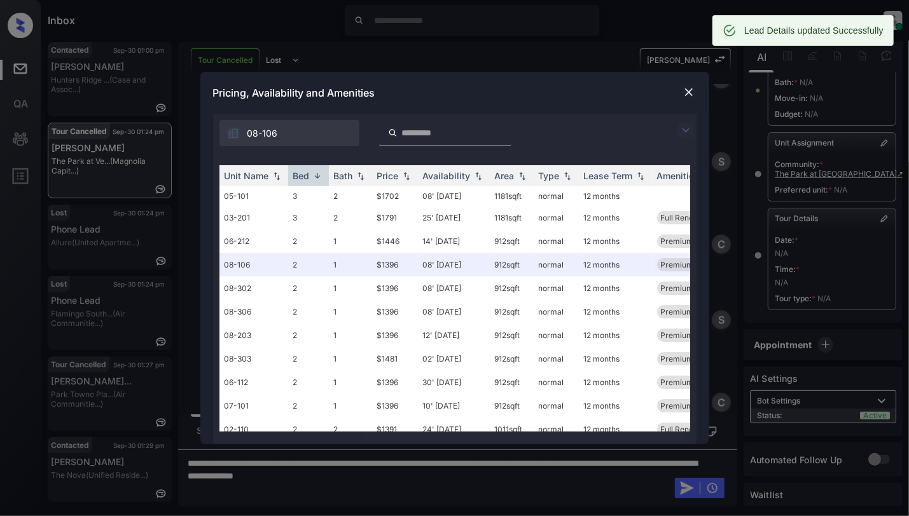
click at [685, 90] on img at bounding box center [688, 92] width 13 height 13
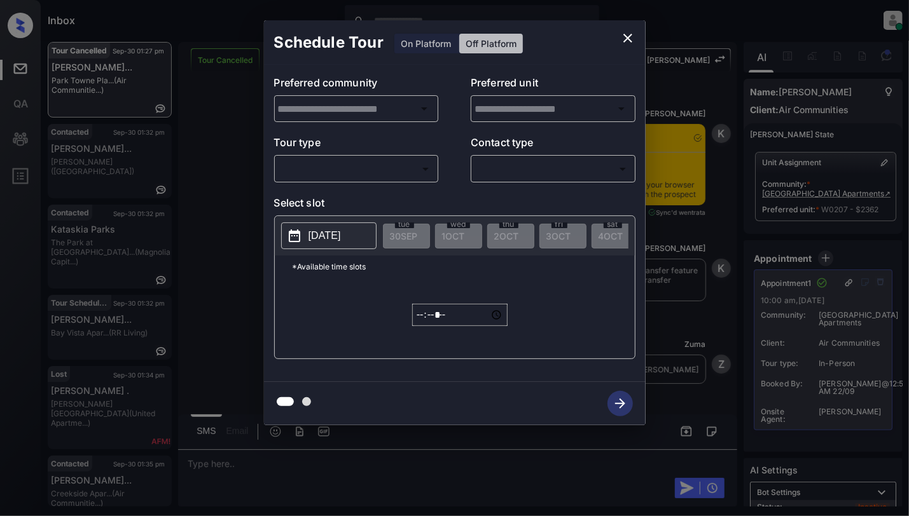
scroll to position [4781, 0]
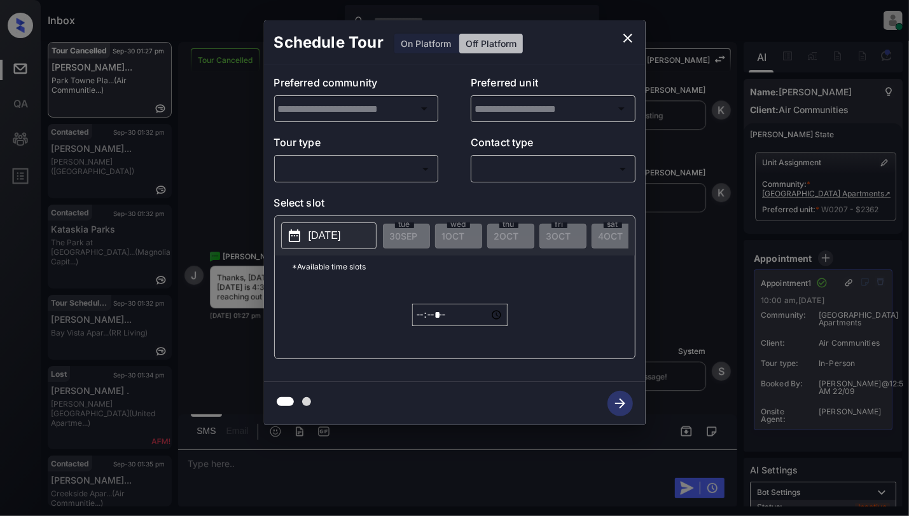
click at [333, 170] on body "Inbox [PERSON_NAME] Online Set yourself offline Set yourself on break Profile S…" at bounding box center [454, 258] width 909 height 516
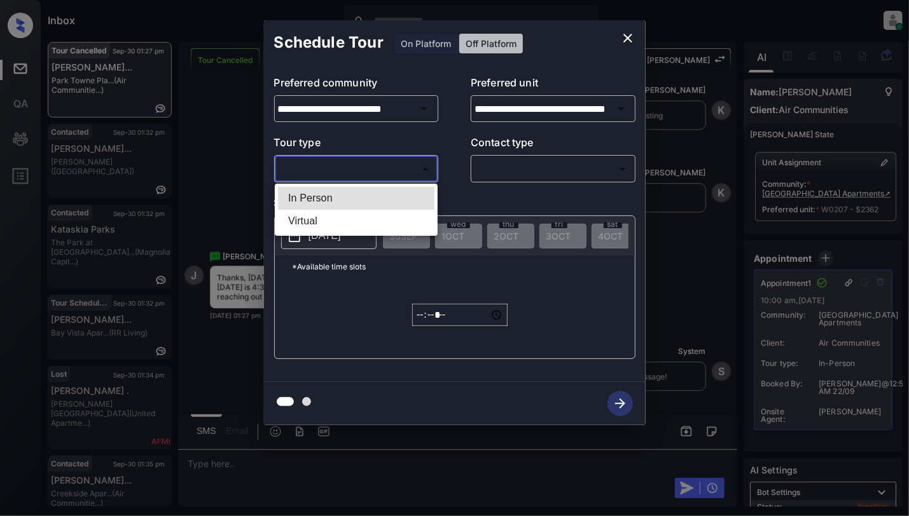
click at [619, 43] on div at bounding box center [454, 258] width 909 height 516
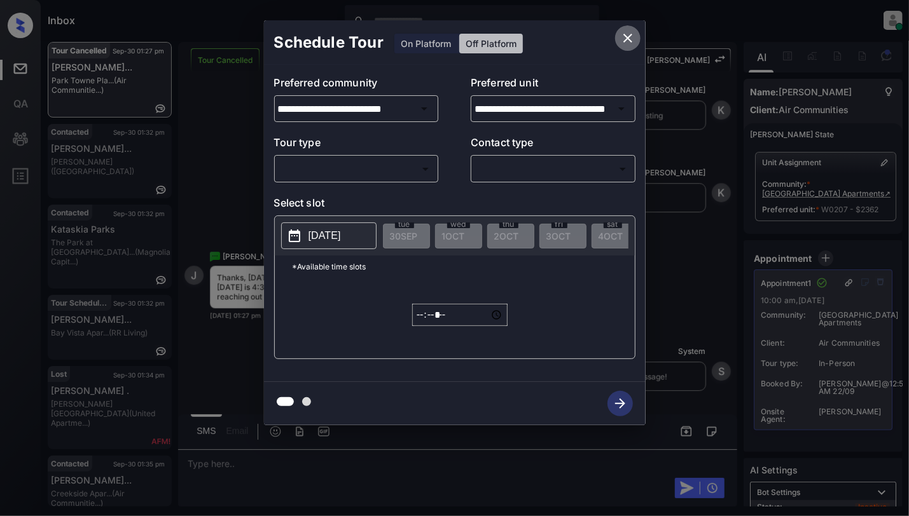
click at [624, 43] on icon "close" at bounding box center [627, 38] width 15 height 15
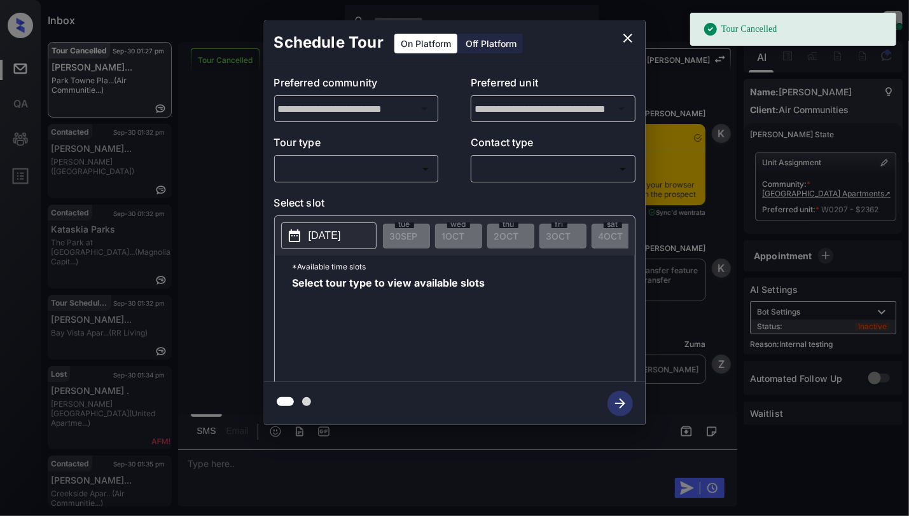
scroll to position [5256, 0]
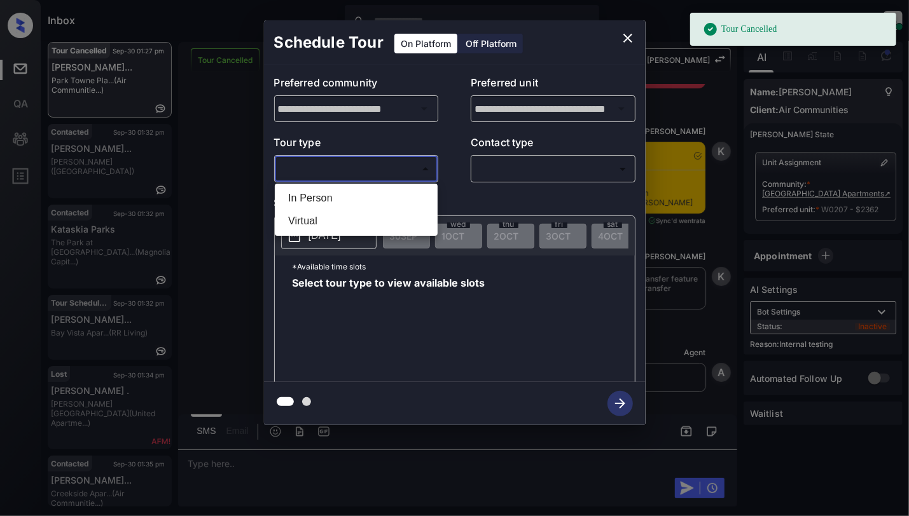
click at [329, 163] on body "Tour Cancelled Inbox Cynthia Montañez Online Set yourself offline Set yourself …" at bounding box center [454, 258] width 909 height 516
click at [329, 191] on li "In Person" at bounding box center [356, 198] width 156 height 23
type input "********"
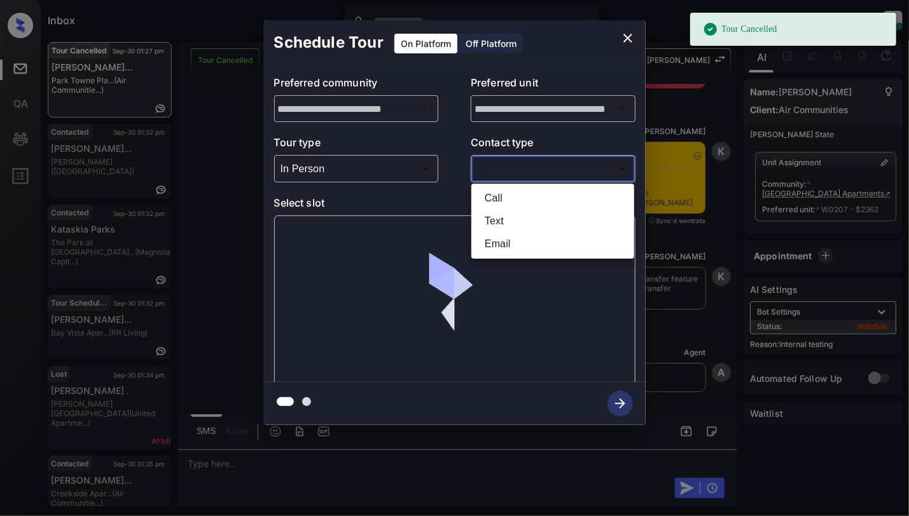
click at [516, 163] on body "Tour Cancelled Inbox Cynthia Montañez Online Set yourself offline Set yourself …" at bounding box center [454, 258] width 909 height 516
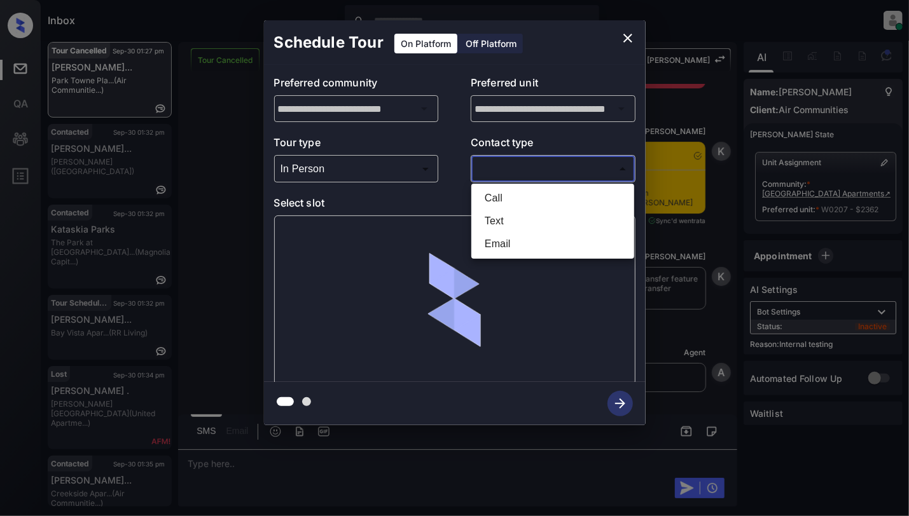
click at [504, 212] on li "Text" at bounding box center [552, 221] width 156 height 23
type input "****"
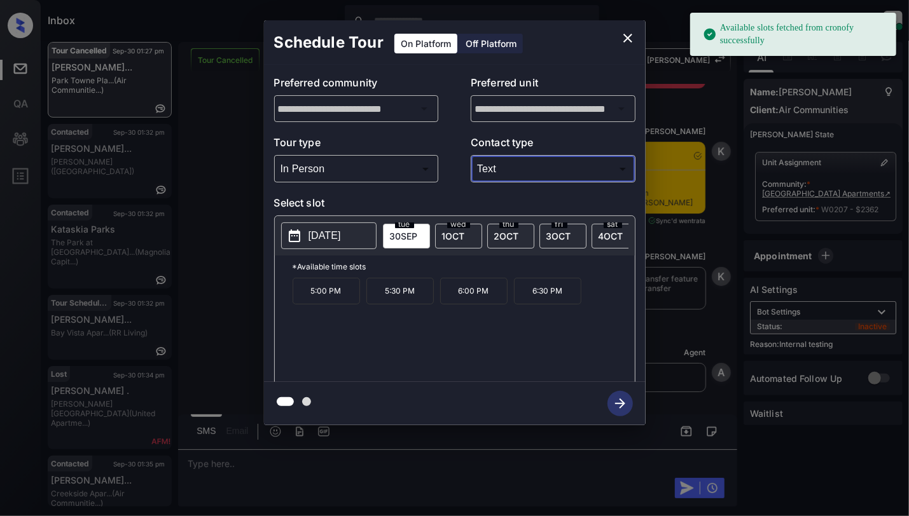
click at [324, 237] on p "2025-09-30" at bounding box center [324, 235] width 32 height 15
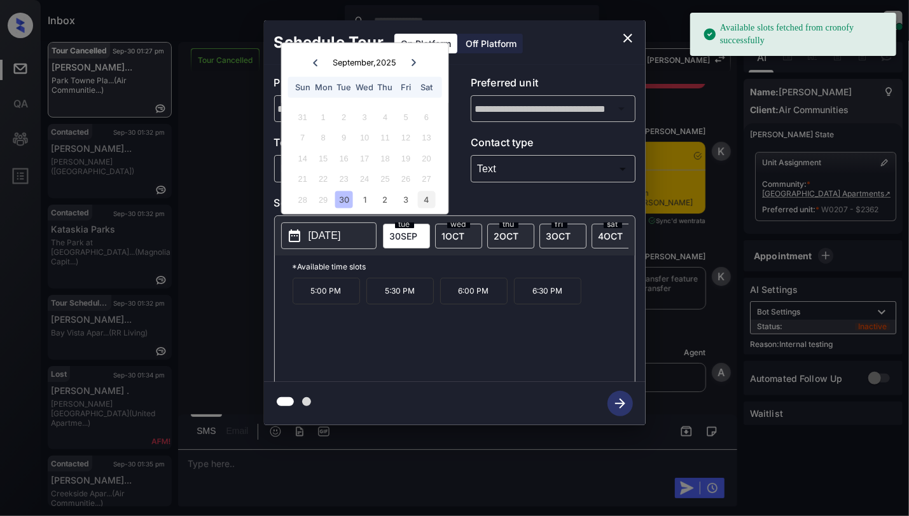
click at [422, 200] on div "4" at bounding box center [426, 199] width 17 height 17
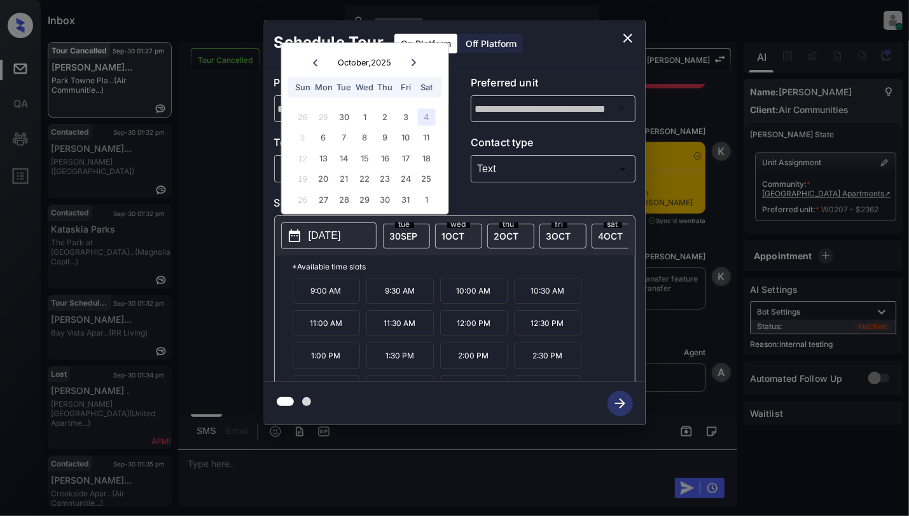
click at [392, 293] on p "9:30 AM" at bounding box center [399, 291] width 67 height 26
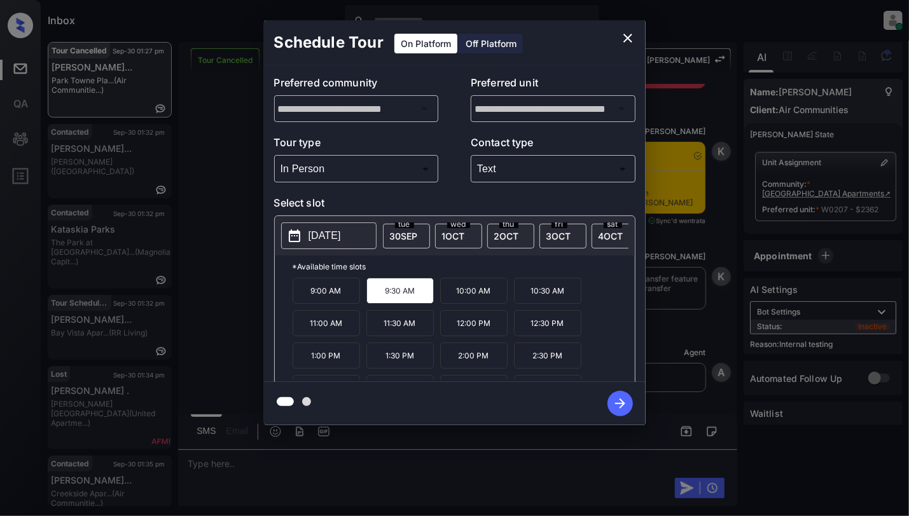
click at [617, 395] on icon "button" at bounding box center [619, 403] width 25 height 25
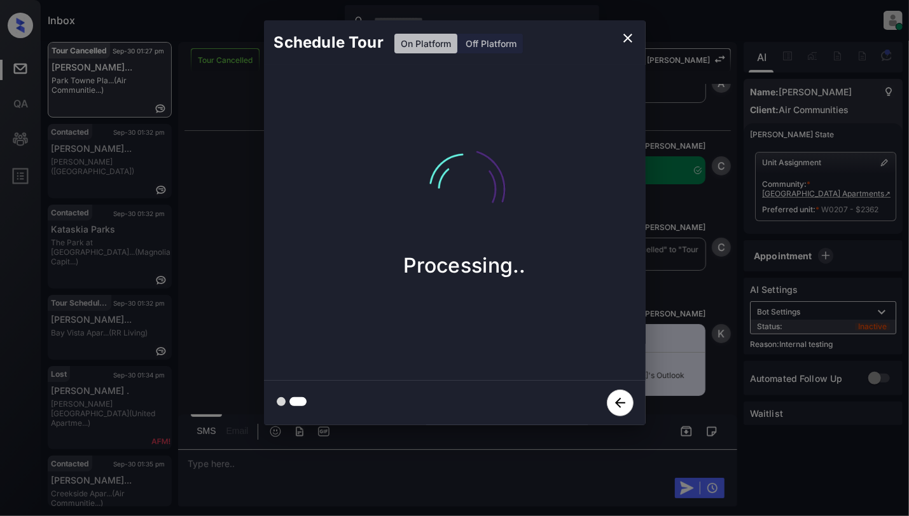
scroll to position [5548, 0]
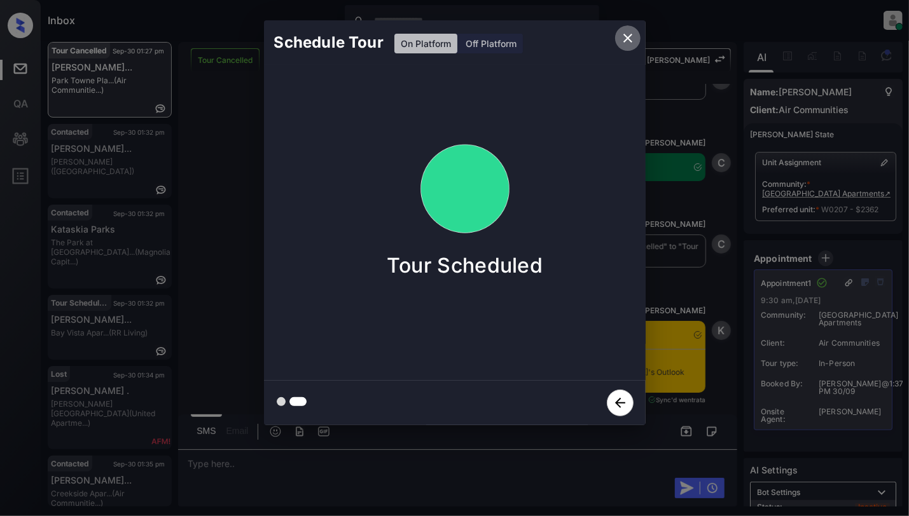
click at [627, 43] on icon "close" at bounding box center [627, 38] width 15 height 15
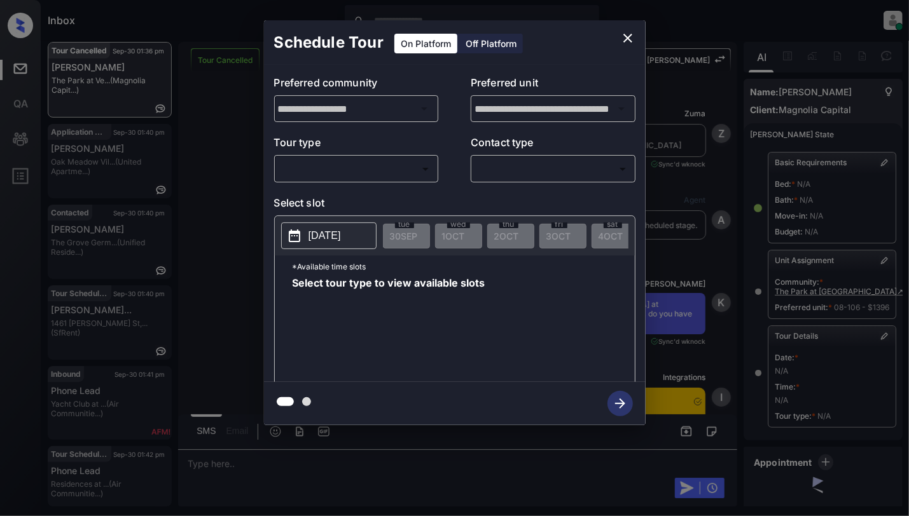
scroll to position [134, 0]
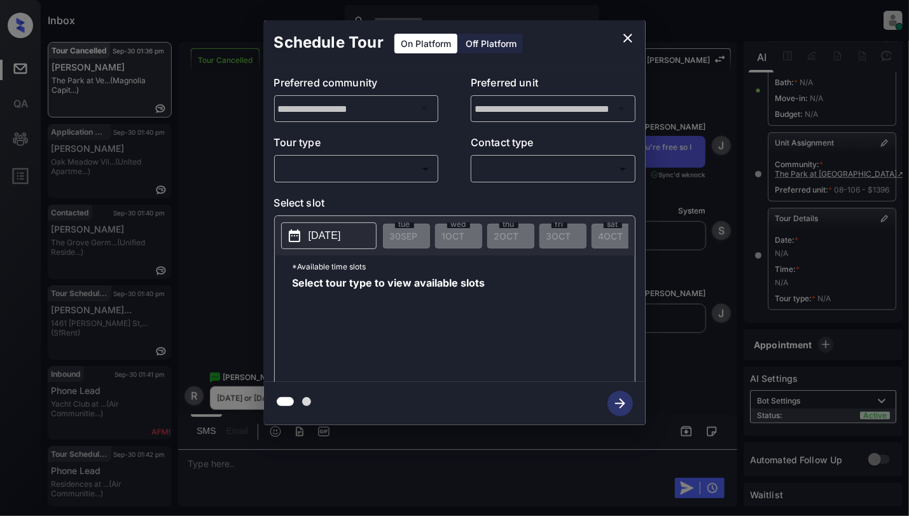
click at [410, 163] on body "Inbox Cynthia Montañez Online Set yourself offline Set yourself on break Profil…" at bounding box center [454, 258] width 909 height 516
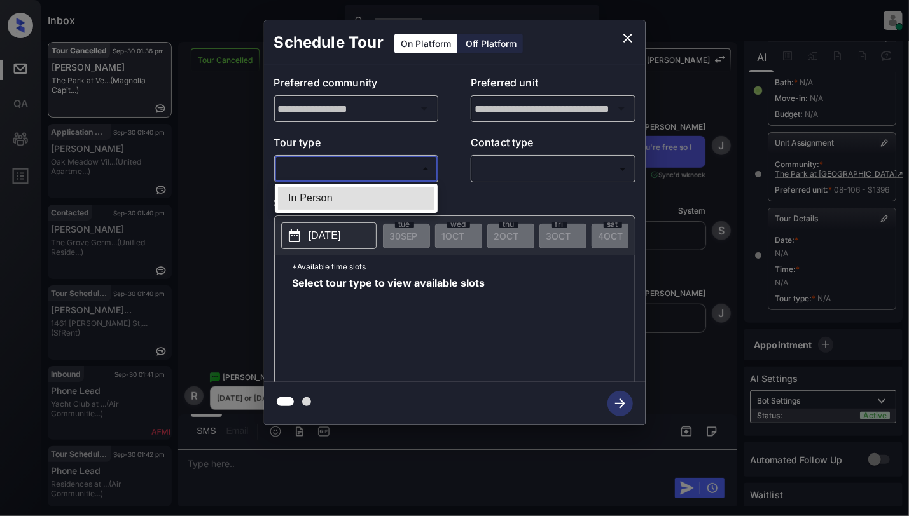
click at [313, 206] on li "In Person" at bounding box center [356, 198] width 156 height 23
type input "********"
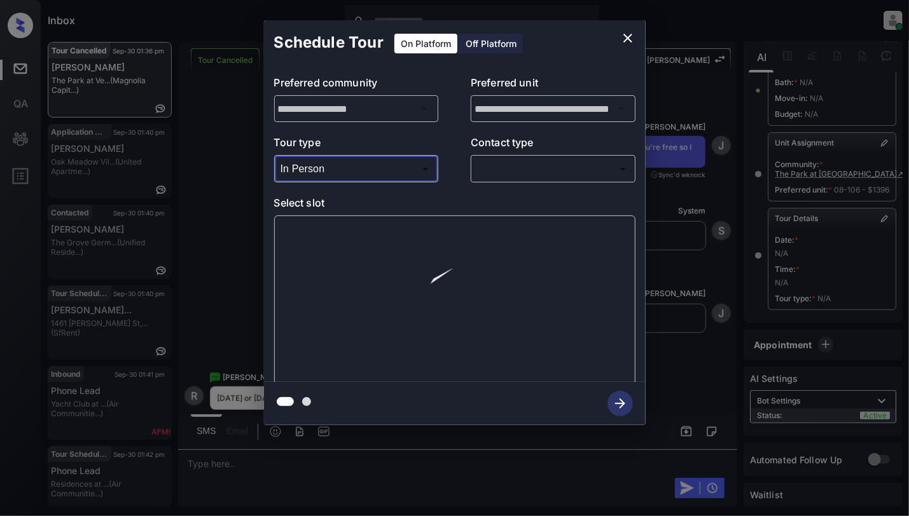
click at [537, 169] on body "Inbox Cynthia Montañez Online Set yourself offline Set yourself on break Profil…" at bounding box center [454, 258] width 909 height 516
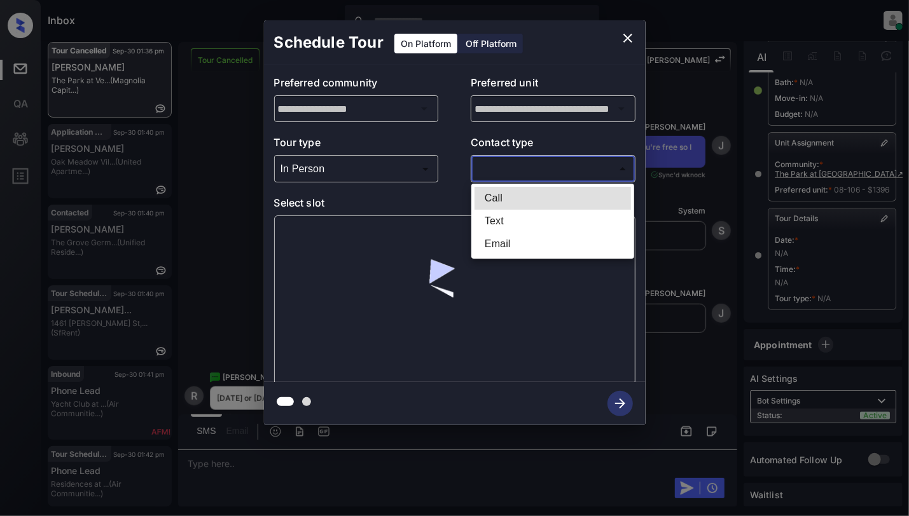
click at [499, 224] on li "Text" at bounding box center [552, 221] width 156 height 23
type input "****"
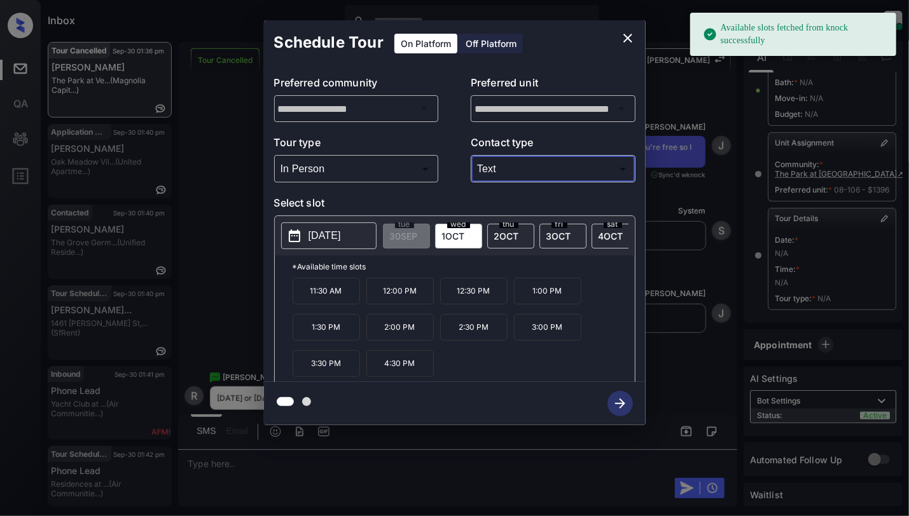
click at [341, 242] on p "2025-10-01" at bounding box center [324, 235] width 32 height 15
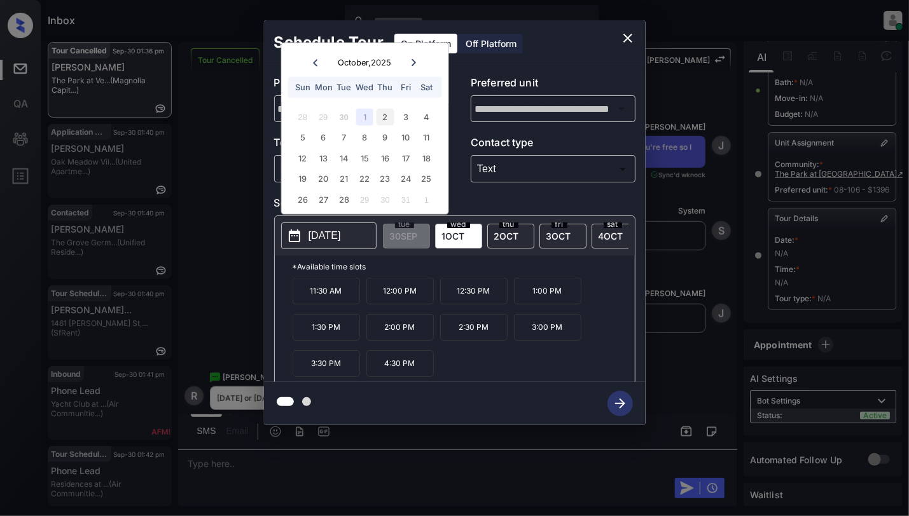
click at [385, 113] on div "2" at bounding box center [384, 116] width 17 height 17
click at [409, 109] on div "3" at bounding box center [405, 116] width 17 height 17
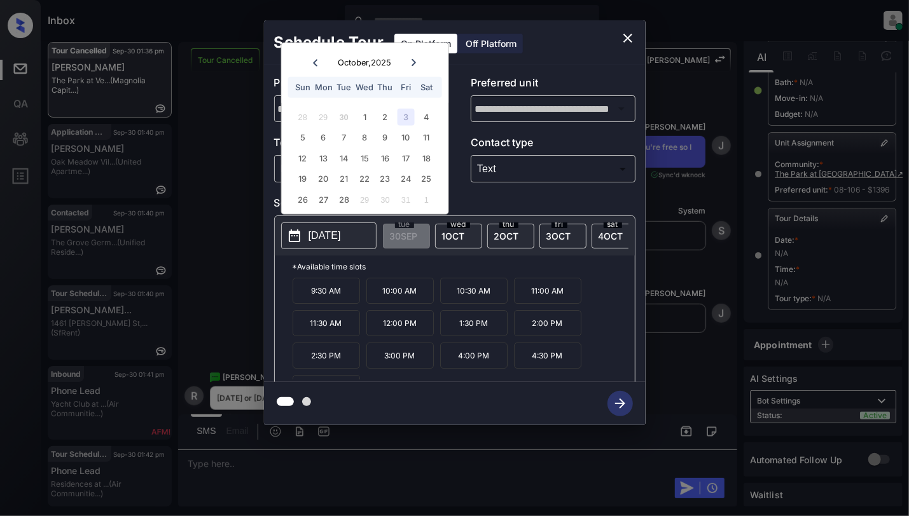
scroll to position [23, 0]
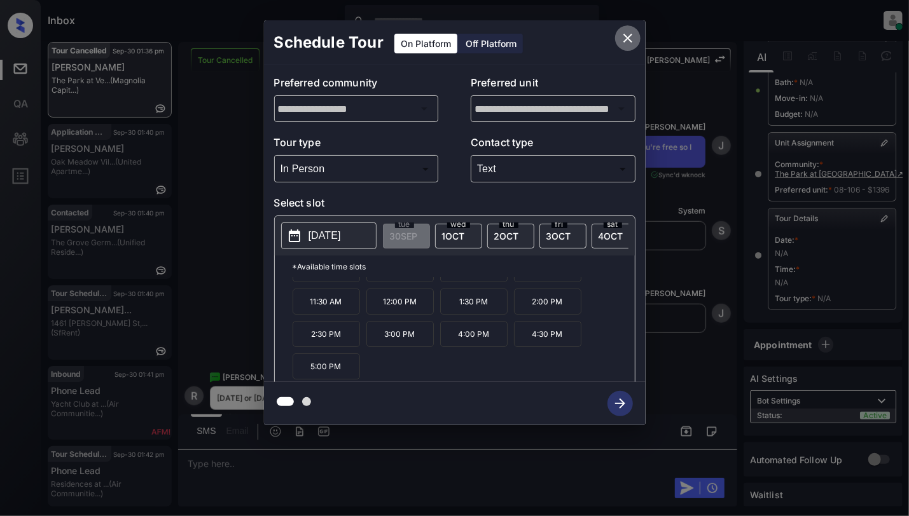
click at [622, 34] on icon "close" at bounding box center [627, 38] width 15 height 15
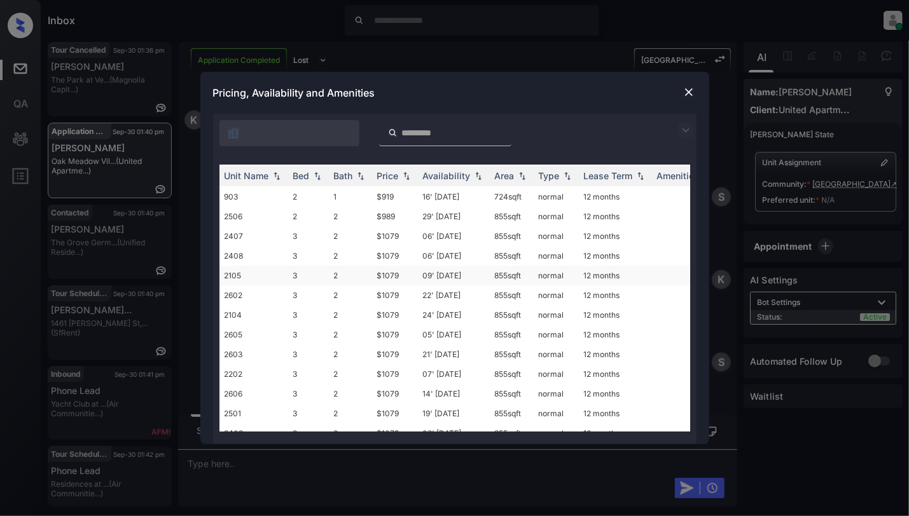
scroll to position [254, 0]
click at [316, 176] on img at bounding box center [317, 176] width 13 height 9
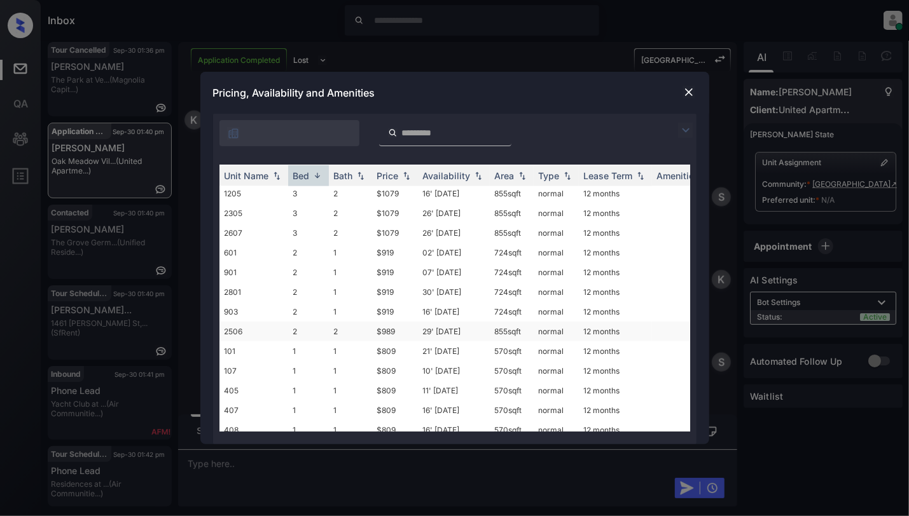
scroll to position [1008, 0]
click at [347, 341] on td "2" at bounding box center [350, 351] width 43 height 20
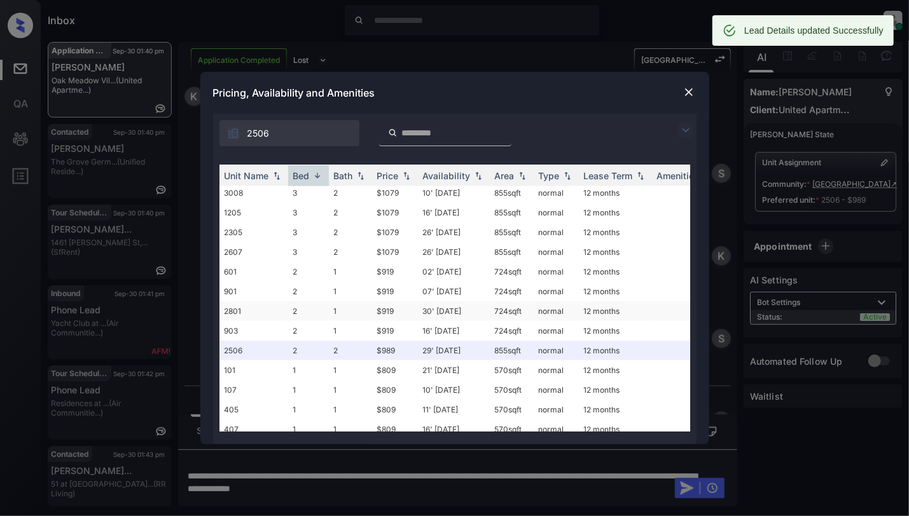
scroll to position [978, 0]
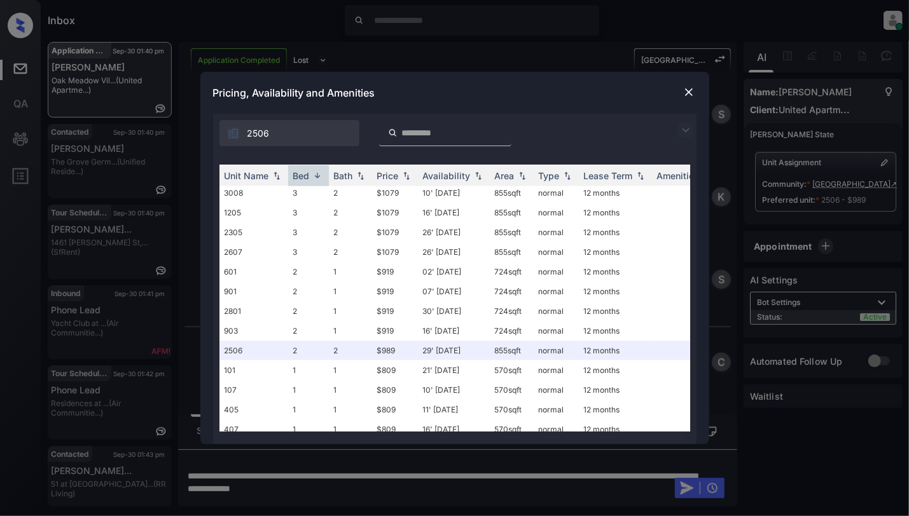
click at [687, 95] on img at bounding box center [688, 92] width 13 height 13
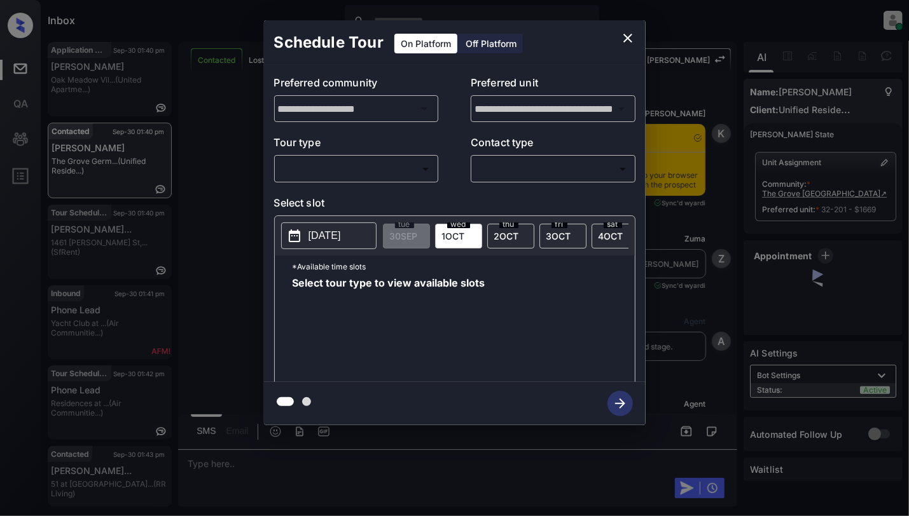
scroll to position [1946, 0]
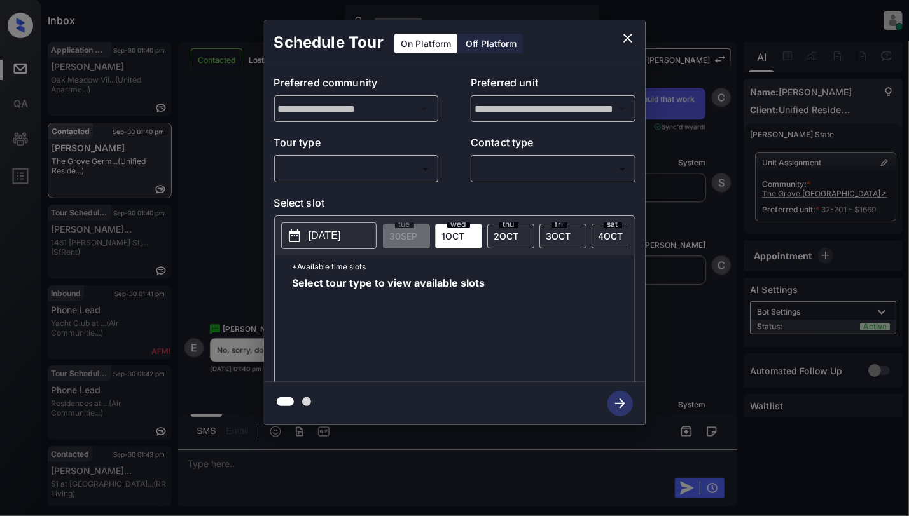
click at [331, 175] on body "Inbox Cynthia Montañez Online Set yourself offline Set yourself on break Profil…" at bounding box center [454, 258] width 909 height 516
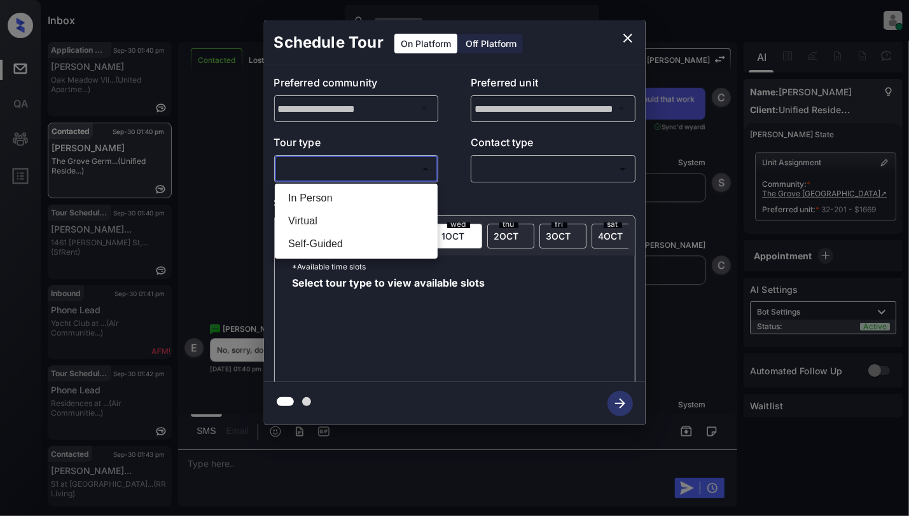
click at [318, 202] on li "In Person" at bounding box center [356, 198] width 156 height 23
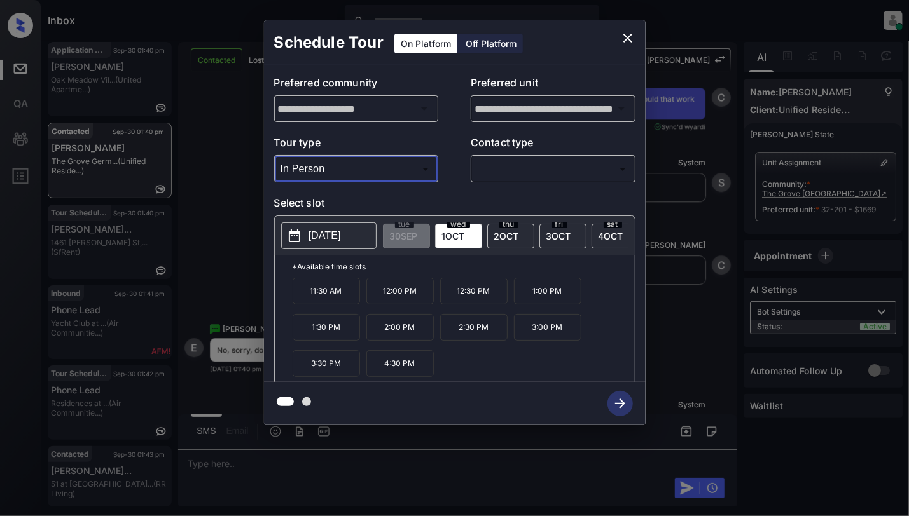
type input "********"
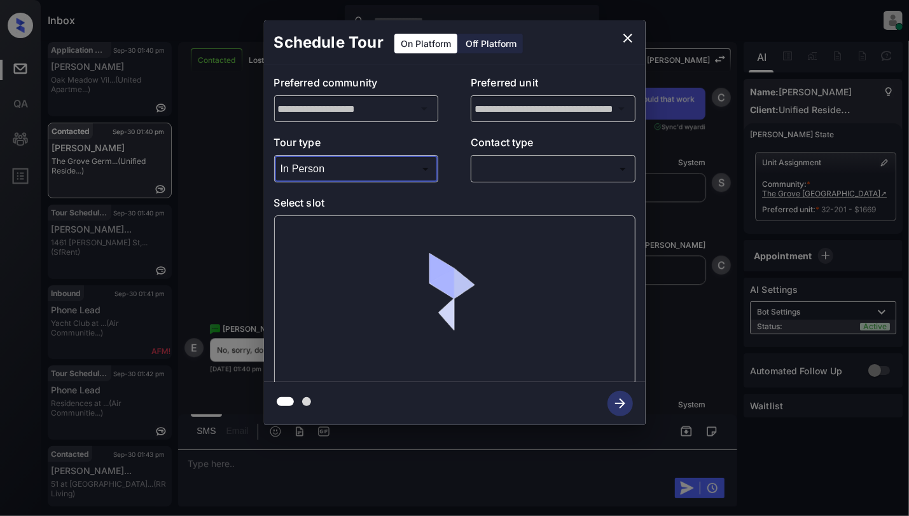
click at [498, 154] on p "Contact type" at bounding box center [553, 145] width 165 height 20
click at [498, 179] on body "Inbox Cynthia Montañez Online Set yourself offline Set yourself on break Profil…" at bounding box center [454, 258] width 909 height 516
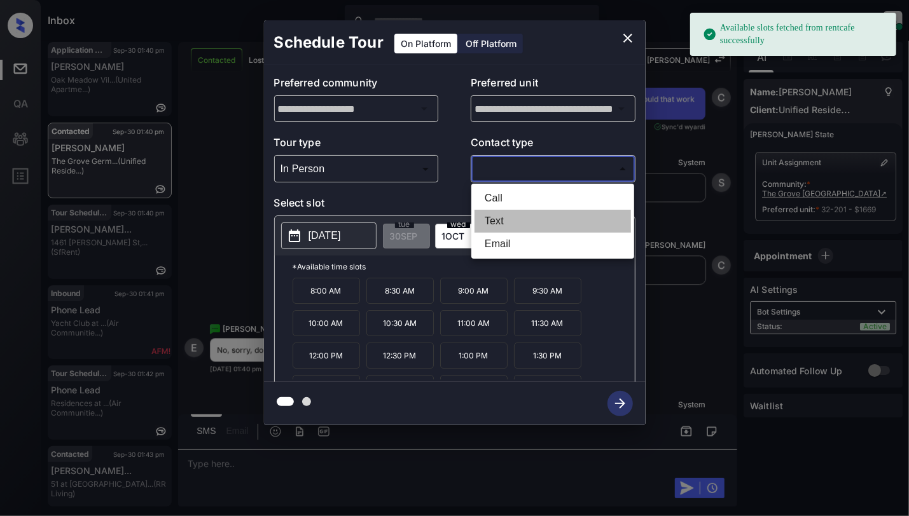
click at [486, 225] on li "Text" at bounding box center [552, 221] width 156 height 23
type input "****"
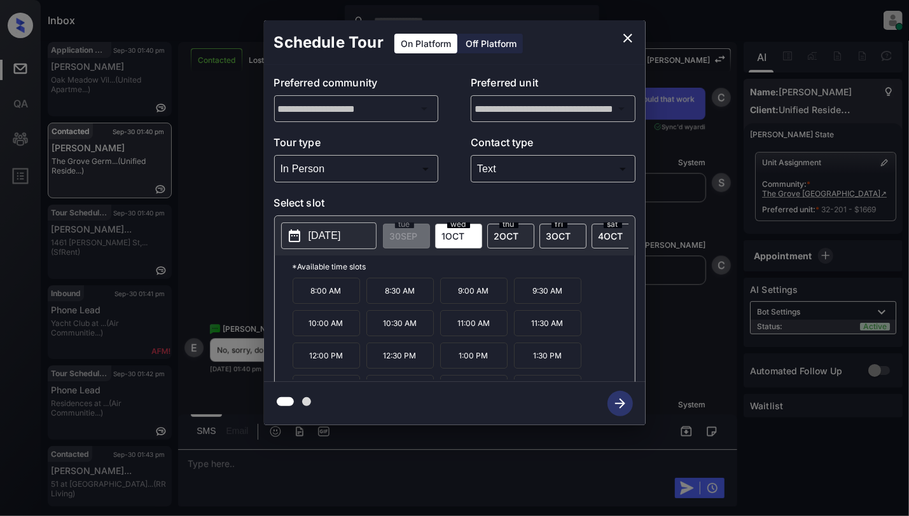
click at [303, 234] on button "2025-10-01" at bounding box center [328, 236] width 95 height 27
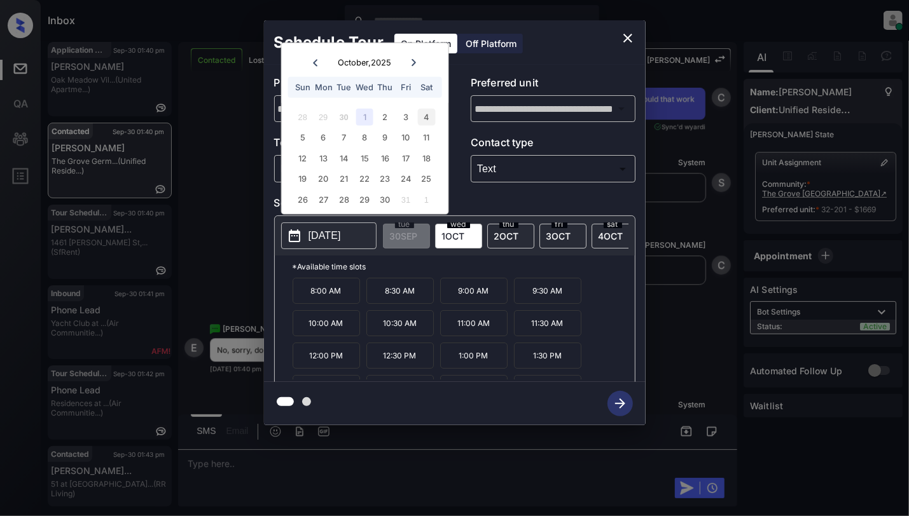
click at [423, 108] on div "4" at bounding box center [426, 116] width 17 height 17
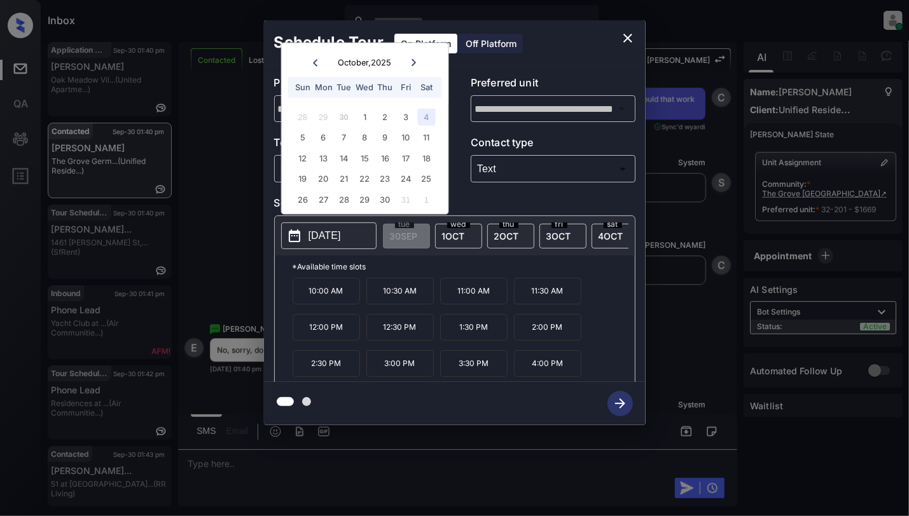
click at [408, 370] on p "3:00 PM" at bounding box center [399, 363] width 67 height 27
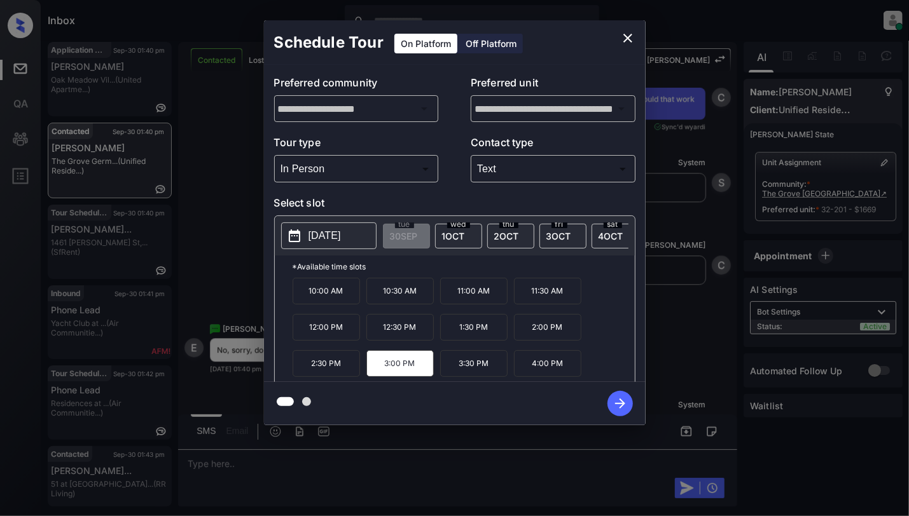
click at [621, 398] on icon "button" at bounding box center [619, 403] width 25 height 25
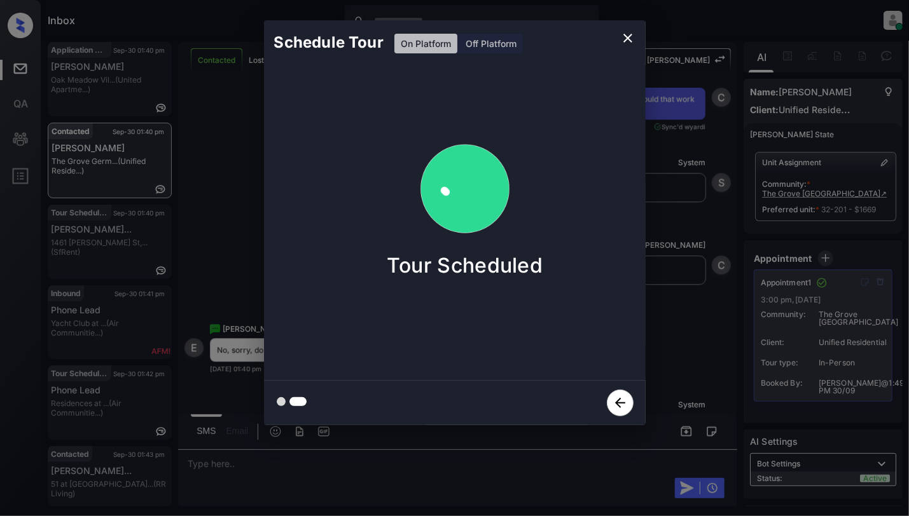
click at [627, 41] on icon "close" at bounding box center [627, 38] width 15 height 15
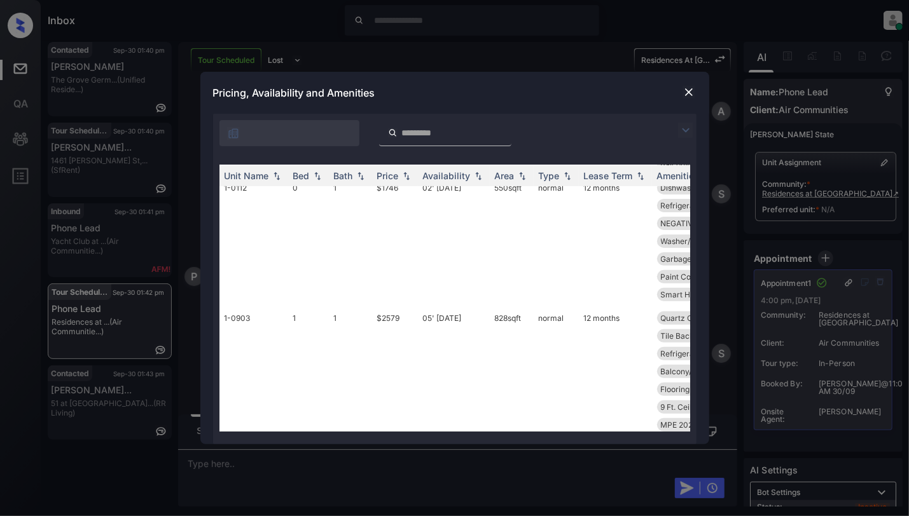
scroll to position [254, 0]
click at [250, 202] on td "1-0112" at bounding box center [253, 240] width 69 height 130
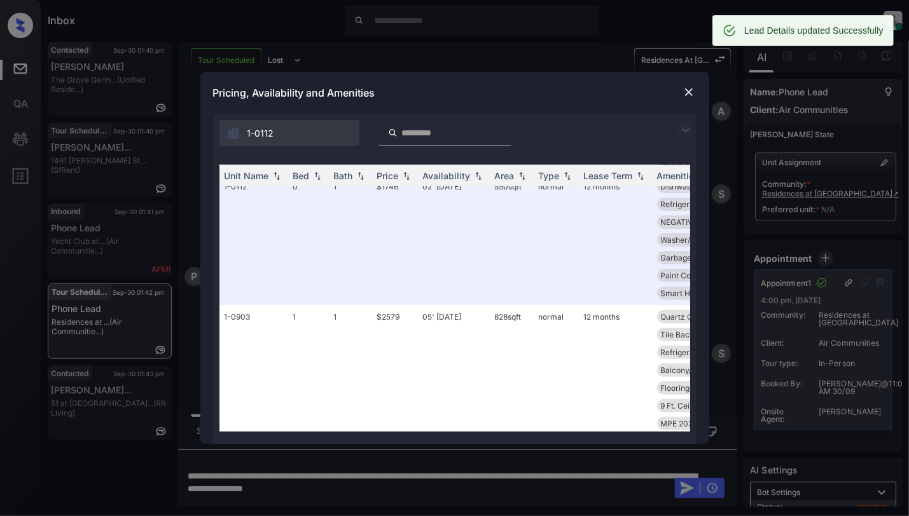
click at [687, 90] on img at bounding box center [688, 92] width 13 height 13
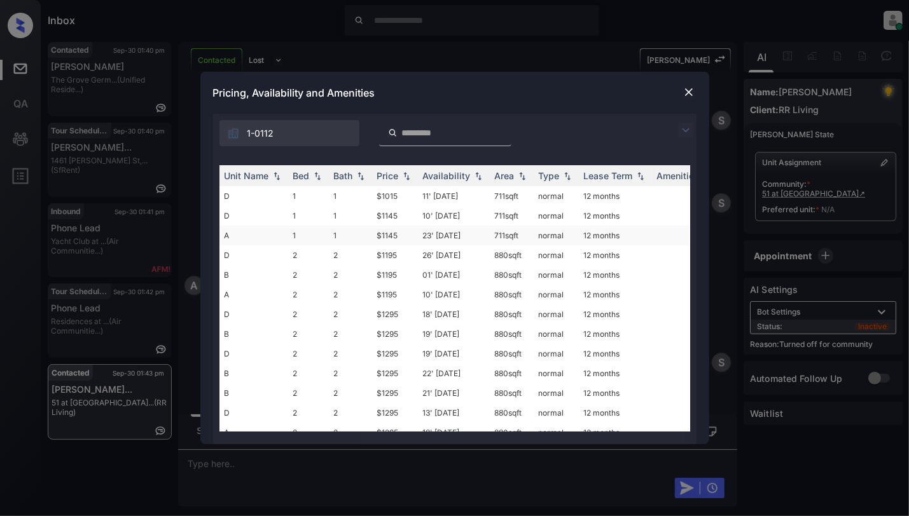
click at [344, 238] on td "1" at bounding box center [350, 236] width 43 height 20
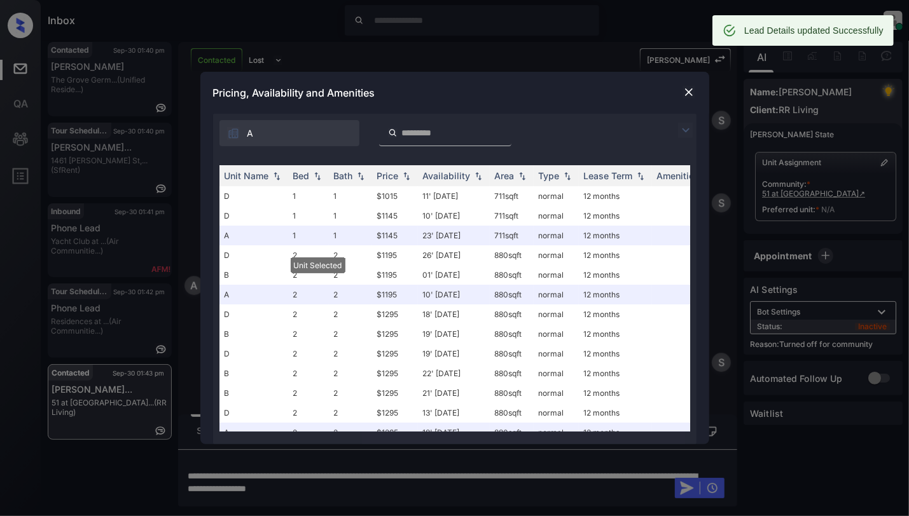
click at [689, 90] on img at bounding box center [688, 92] width 13 height 13
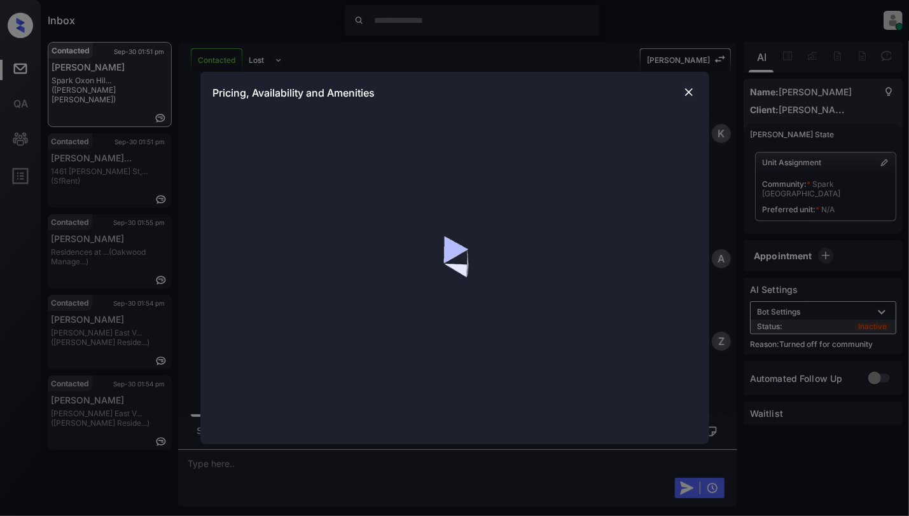
scroll to position [1321, 0]
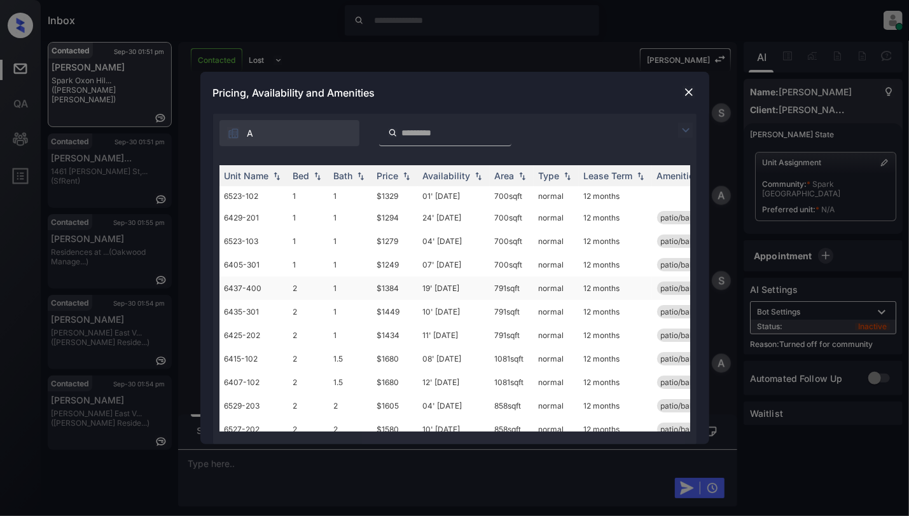
click at [340, 293] on td "1" at bounding box center [350, 289] width 43 height 24
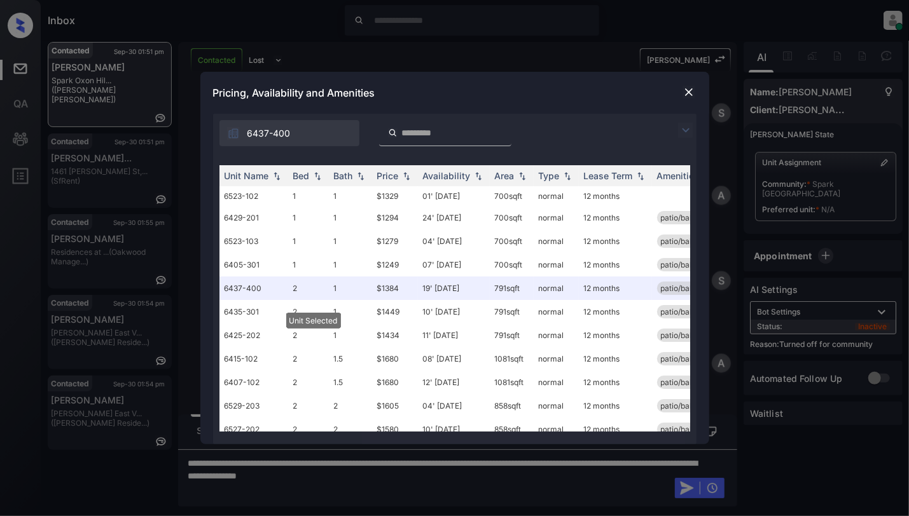
click at [685, 88] on img at bounding box center [688, 92] width 13 height 13
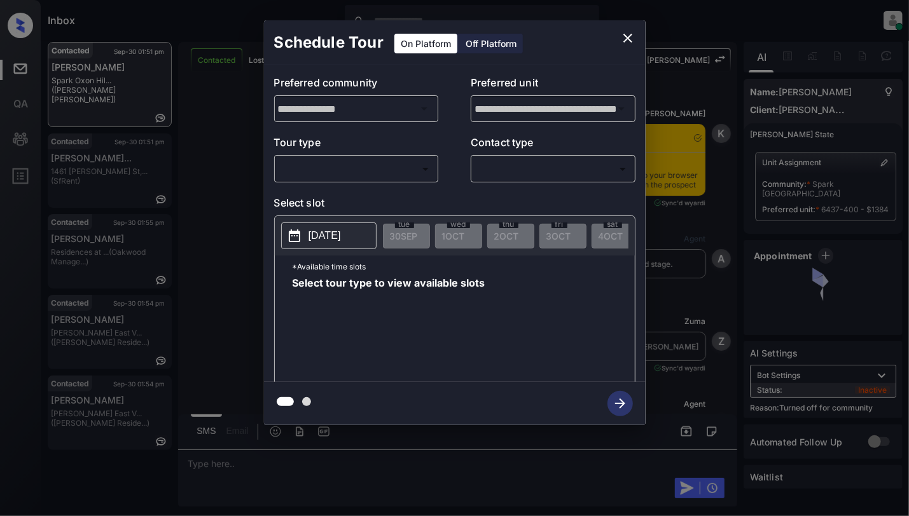
scroll to position [1658, 0]
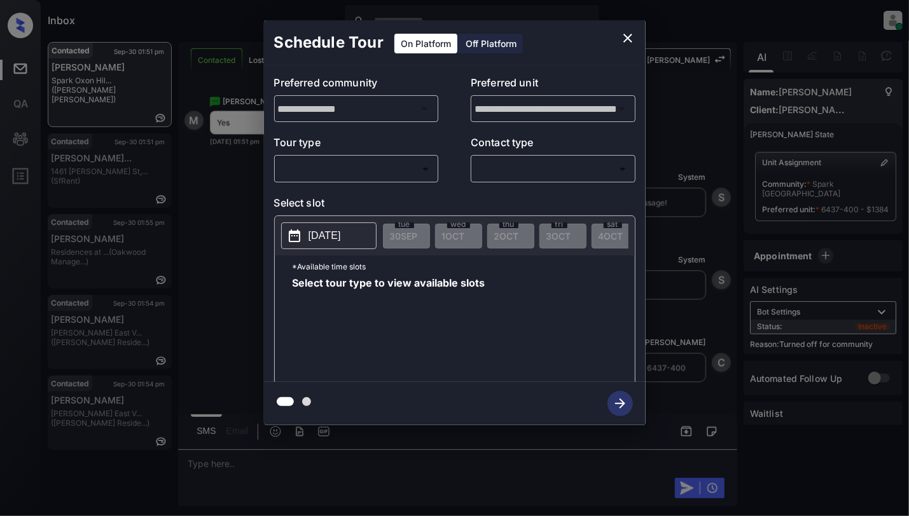
click at [380, 167] on body "Inbox [PERSON_NAME] Online Set yourself offline Set yourself on break Profile S…" at bounding box center [454, 258] width 909 height 516
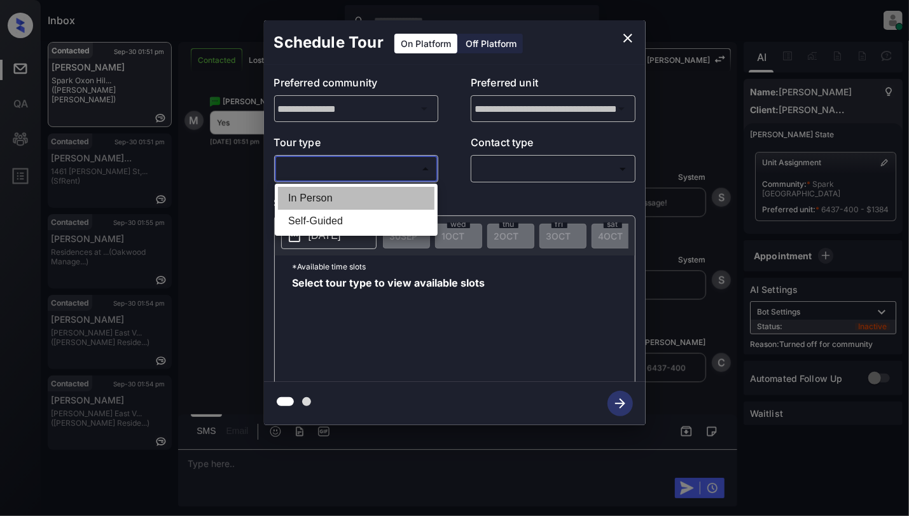
click at [323, 201] on li "In Person" at bounding box center [356, 198] width 156 height 23
type input "********"
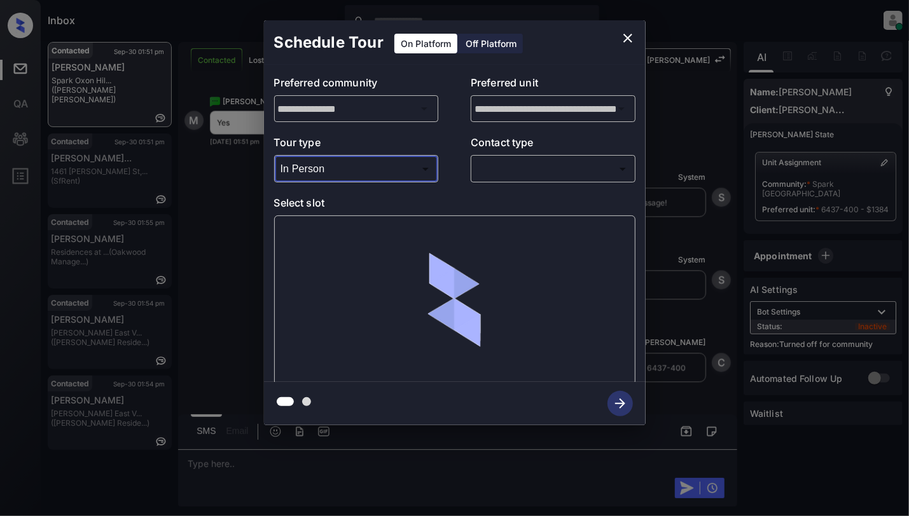
click at [576, 168] on body "Inbox Cynthia Montañez Online Set yourself offline Set yourself on break Profil…" at bounding box center [454, 258] width 909 height 516
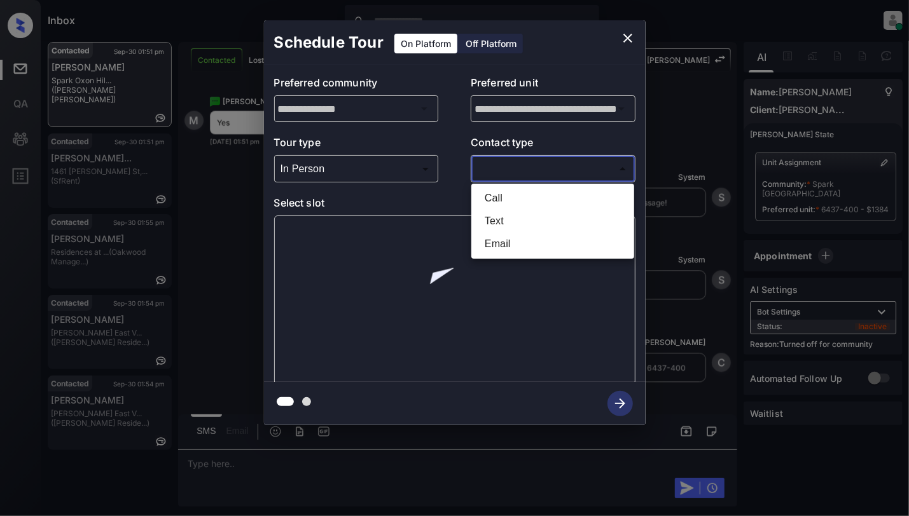
click at [520, 217] on li "Text" at bounding box center [552, 221] width 156 height 23
type input "****"
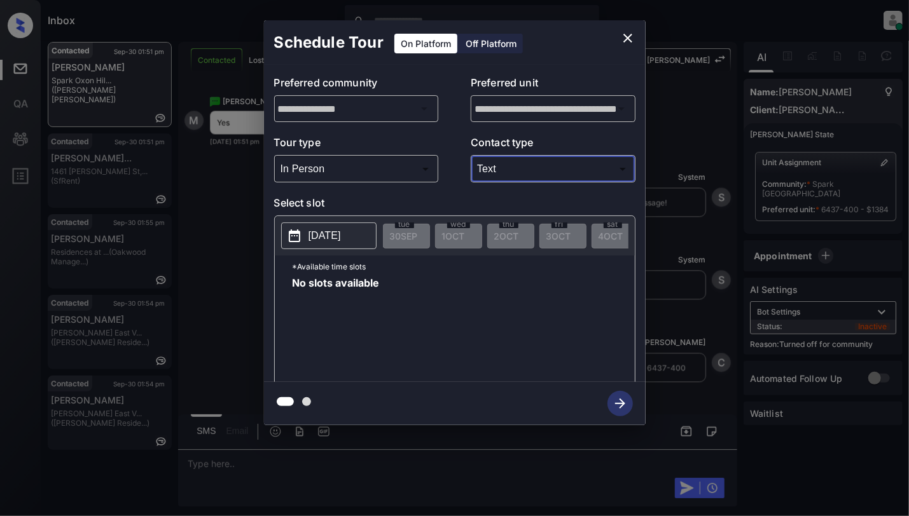
click at [306, 242] on button "2025-09-30" at bounding box center [328, 236] width 95 height 27
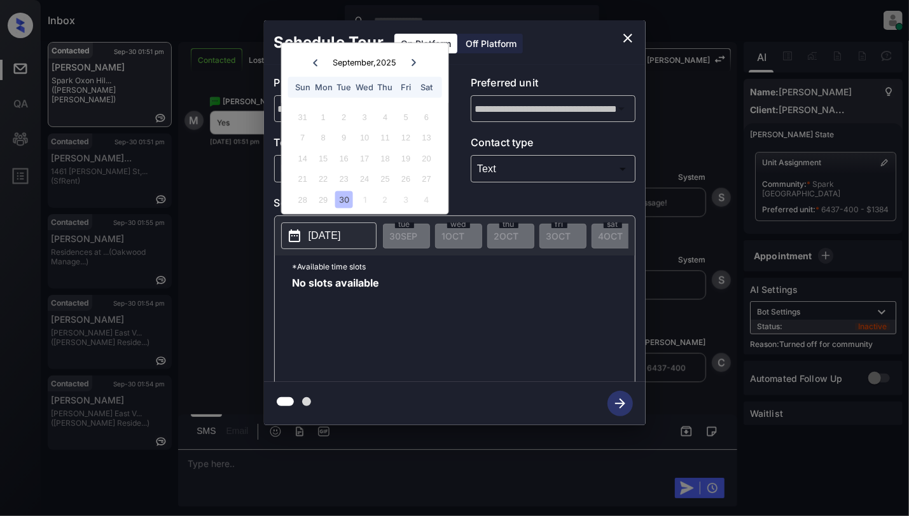
click at [416, 62] on icon at bounding box center [414, 62] width 8 height 8
click at [626, 37] on icon "close" at bounding box center [627, 38] width 9 height 9
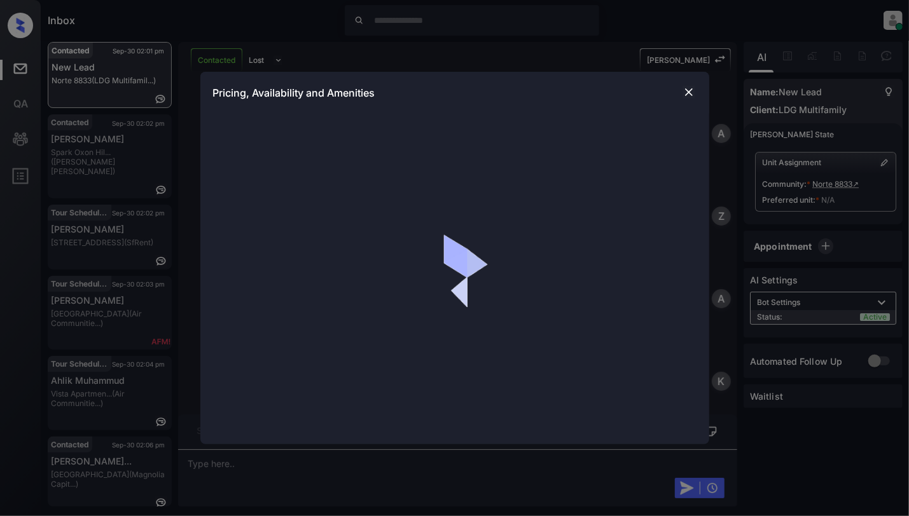
scroll to position [1811, 0]
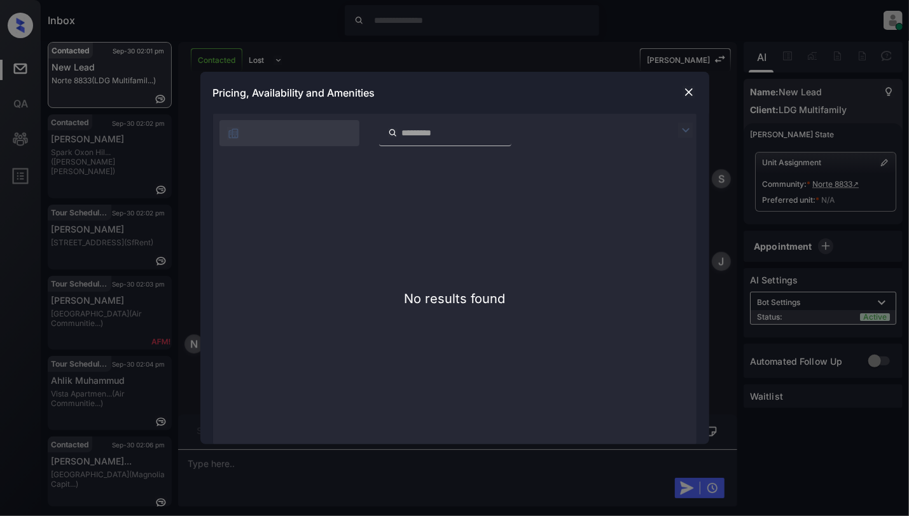
click at [685, 95] on img at bounding box center [688, 92] width 13 height 13
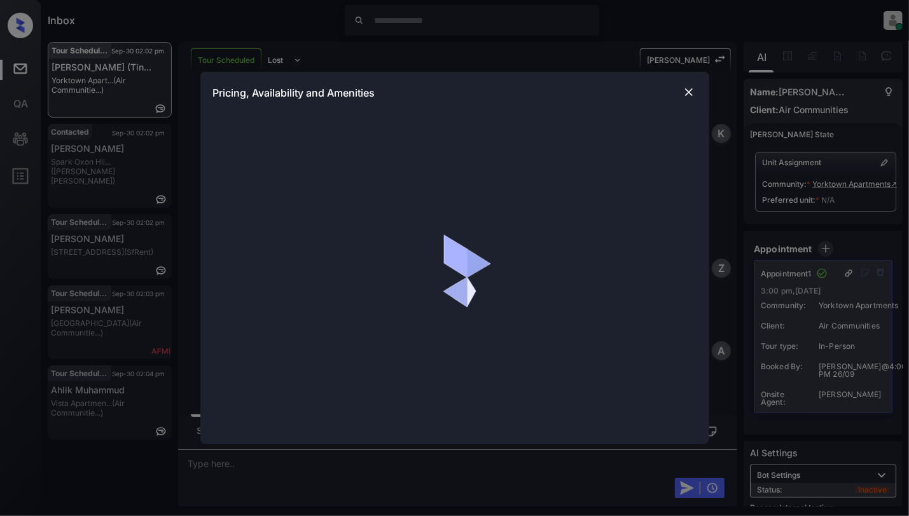
scroll to position [4729, 0]
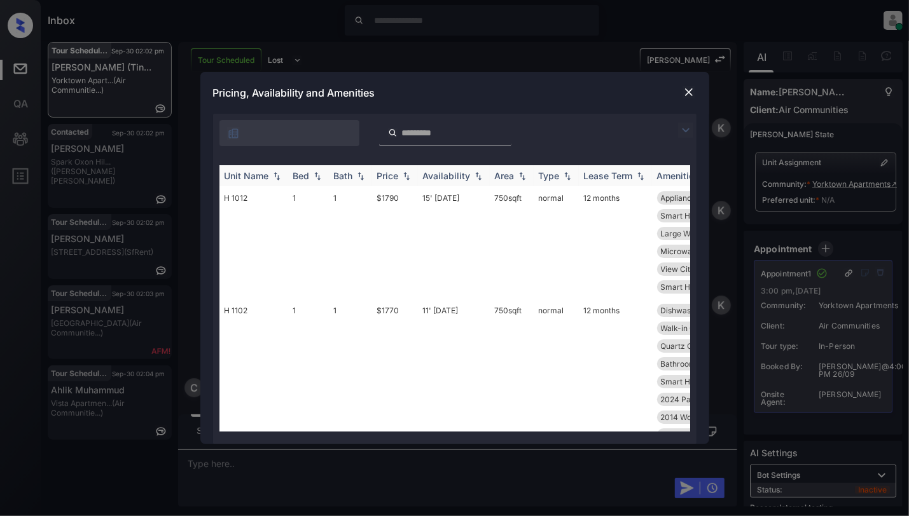
click at [313, 177] on img at bounding box center [317, 176] width 13 height 9
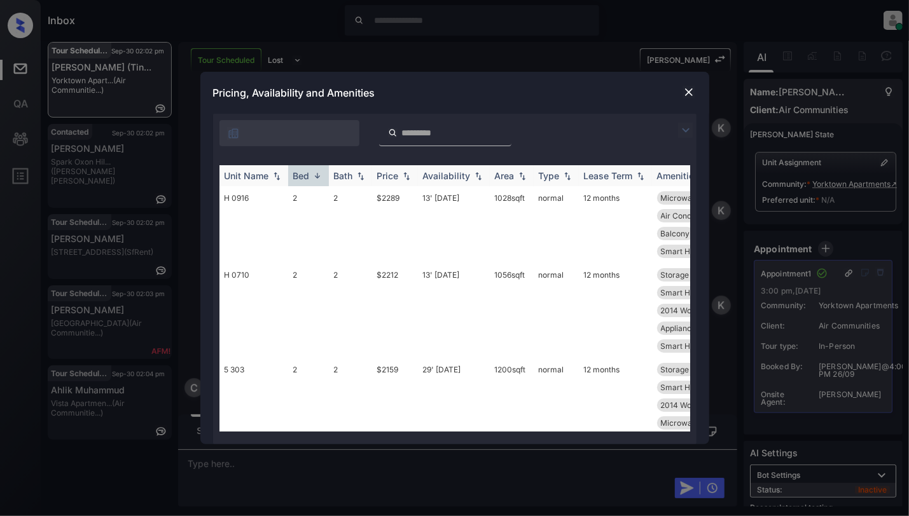
click at [313, 177] on img at bounding box center [317, 176] width 13 height 10
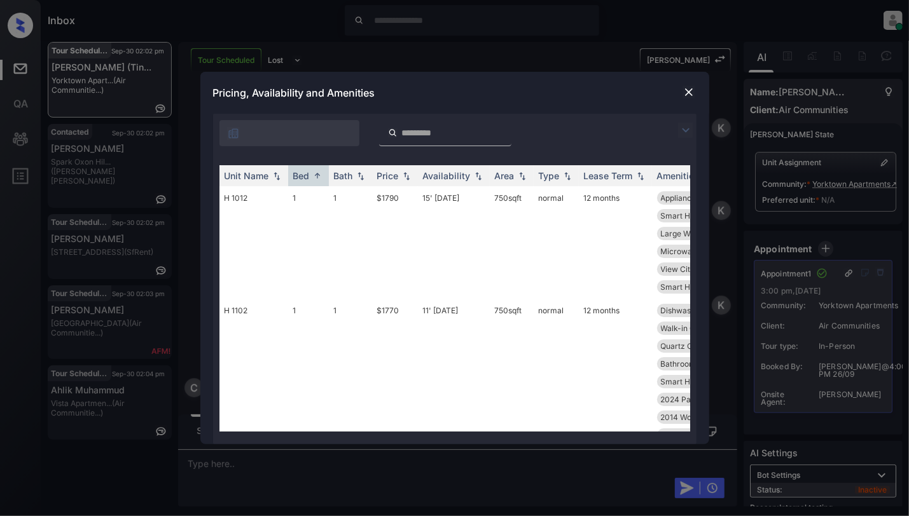
click at [685, 90] on img at bounding box center [688, 92] width 13 height 13
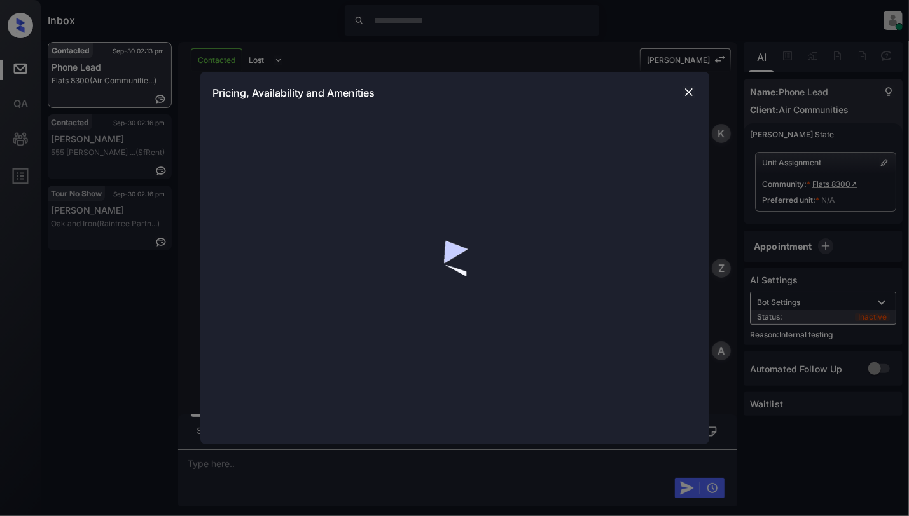
scroll to position [2930, 0]
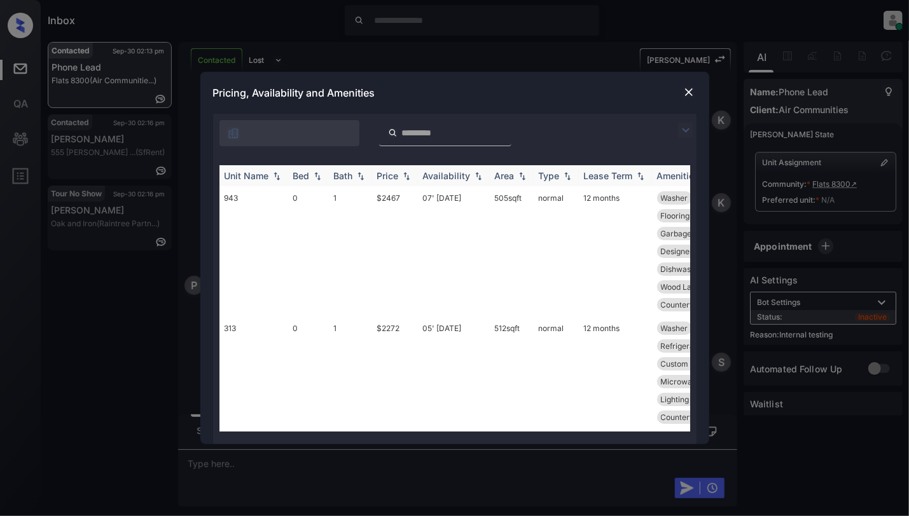
click at [319, 175] on img at bounding box center [317, 176] width 13 height 9
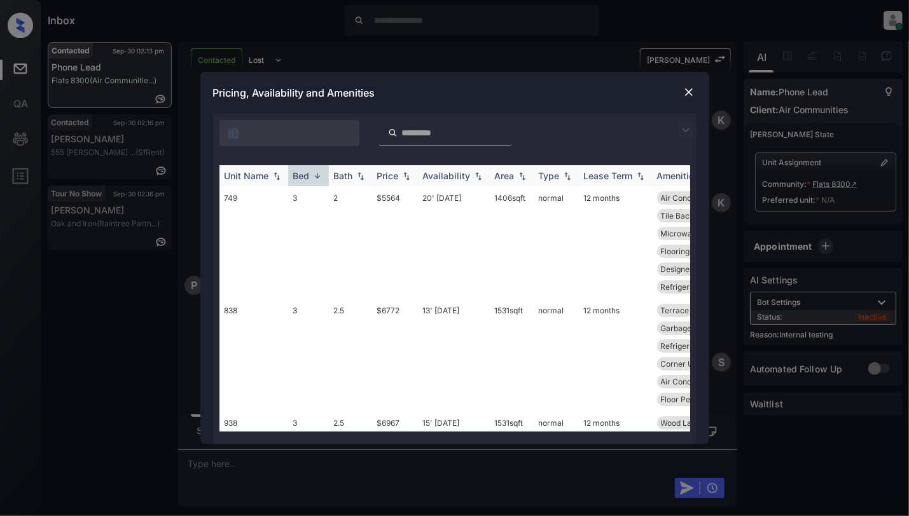
click at [319, 175] on img at bounding box center [317, 176] width 13 height 10
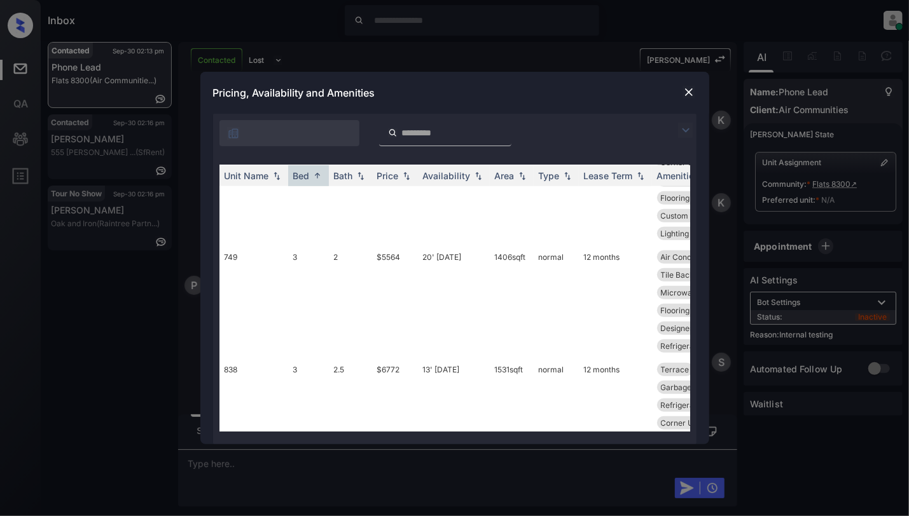
scroll to position [3391, 0]
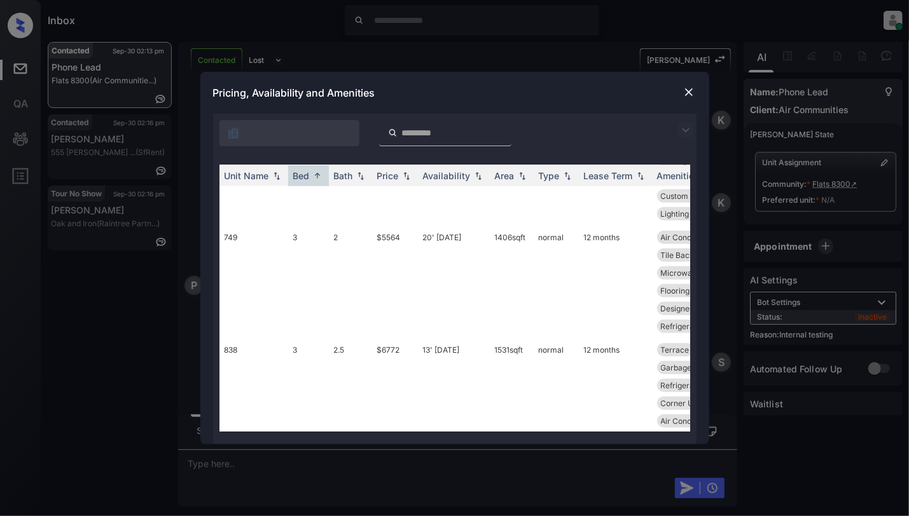
click at [682, 93] on img at bounding box center [688, 92] width 13 height 13
